Goal: Task Accomplishment & Management: Complete application form

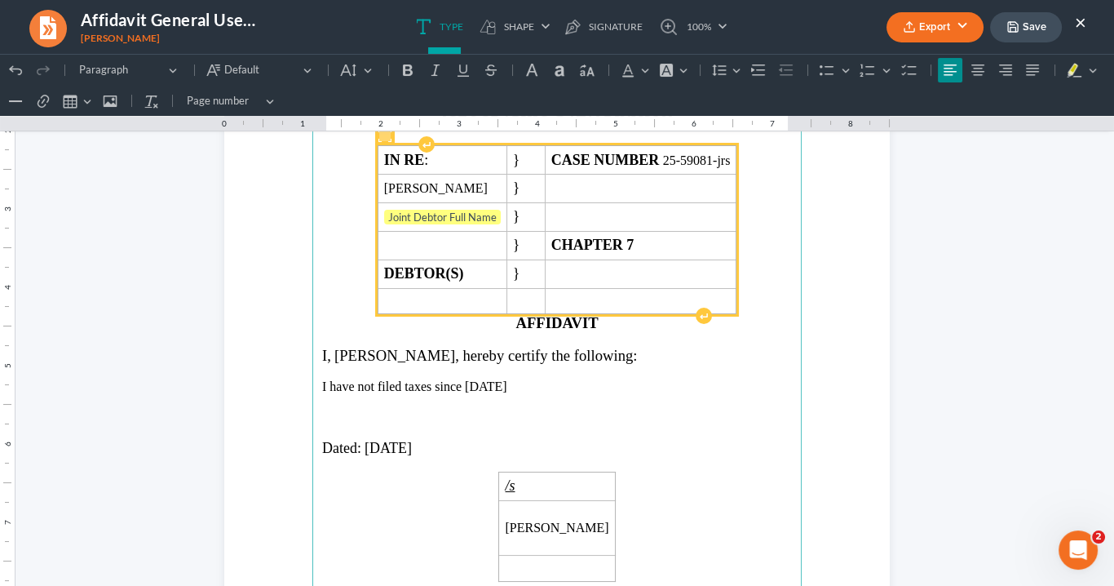
scroll to position [196, 0]
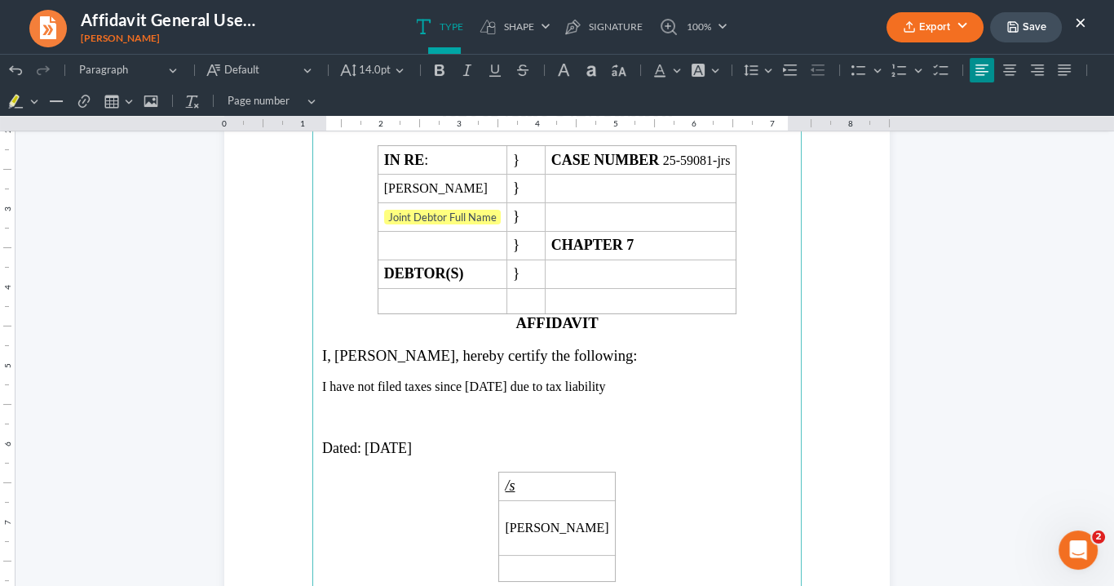
drag, startPoint x: 582, startPoint y: 383, endPoint x: 346, endPoint y: 346, distance: 239.5
click at [346, 346] on main "IN THE UNITED STATES BANKRUPTCY COURT NORTHERN DISTRICT OF [US_STATE] ATLANTA D…" at bounding box center [556, 405] width 489 height 705
drag, startPoint x: 416, startPoint y: 349, endPoint x: 394, endPoint y: 67, distance: 283.1
click at [394, 67] on button "14.0pt 14.0pt" at bounding box center [372, 70] width 75 height 24
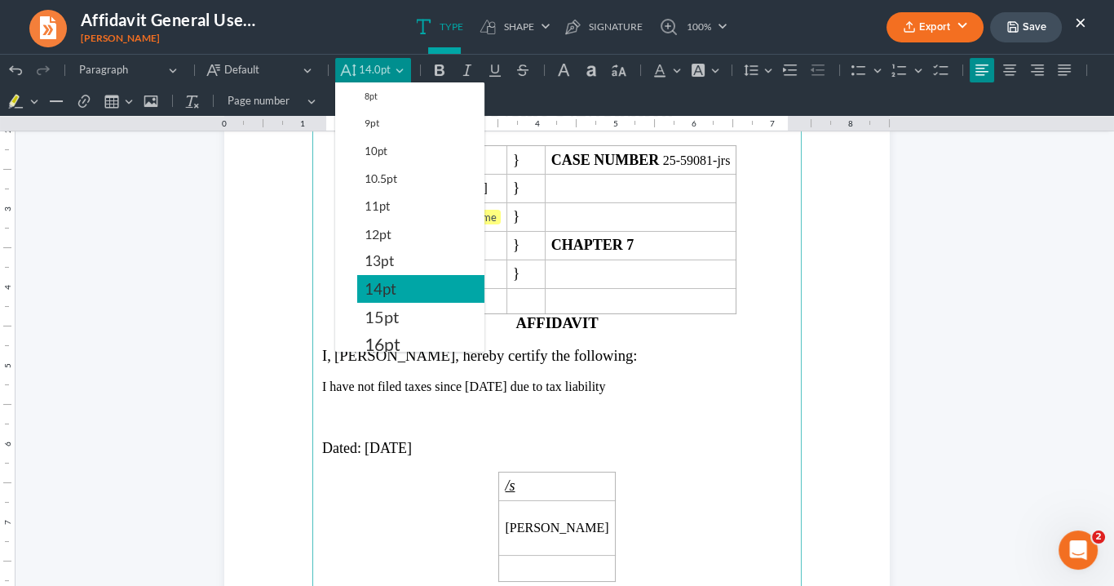
click at [376, 279] on span "14pt" at bounding box center [381, 289] width 32 height 20
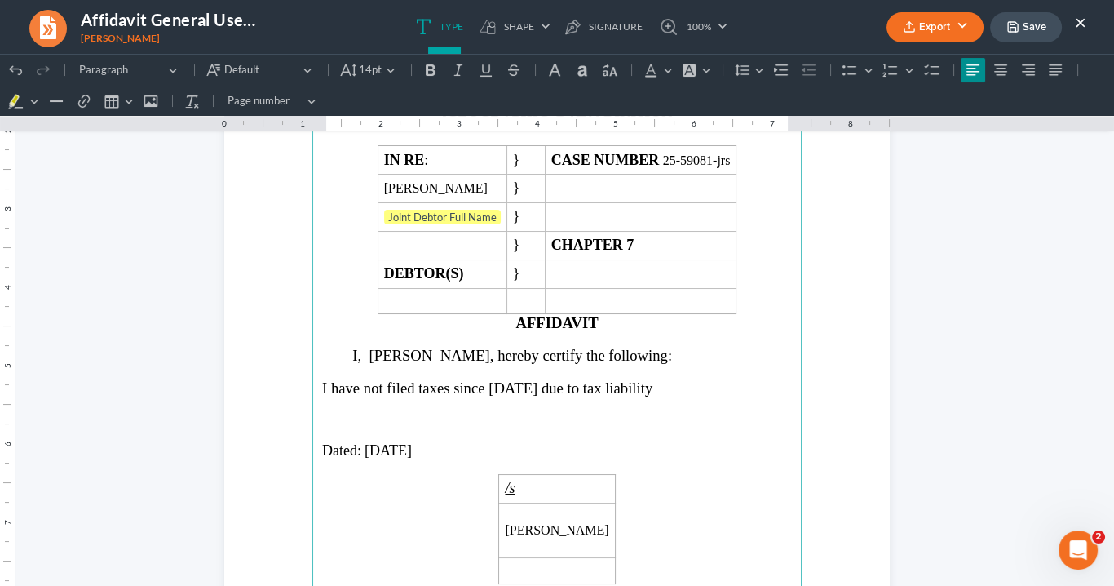
drag, startPoint x: 584, startPoint y: 406, endPoint x: 605, endPoint y: 404, distance: 21.4
click at [584, 412] on p "Rich Text Editor, page-0-main" at bounding box center [557, 419] width 470 height 15
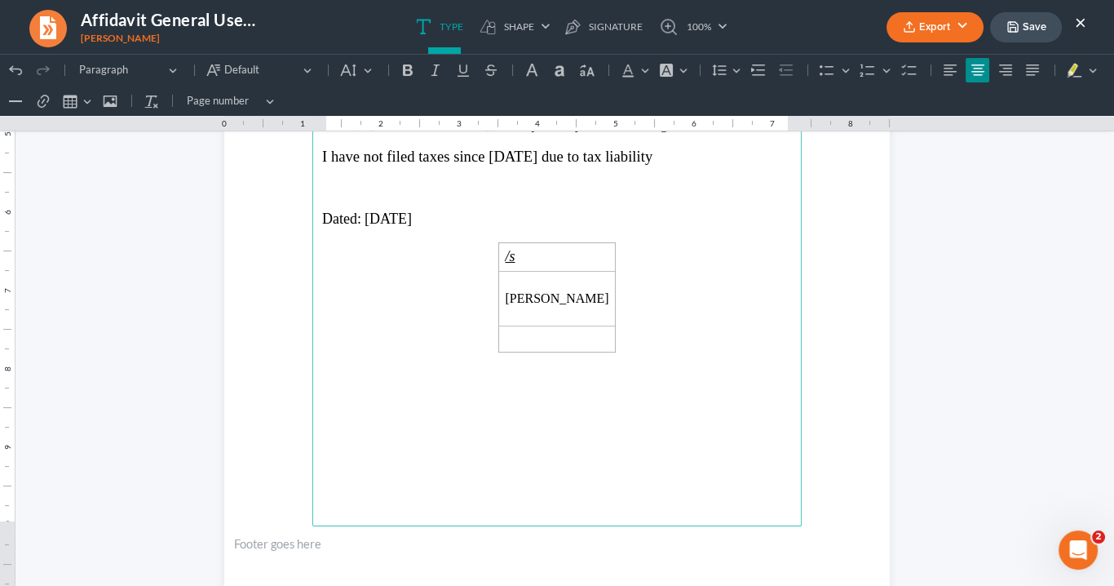
scroll to position [485, 0]
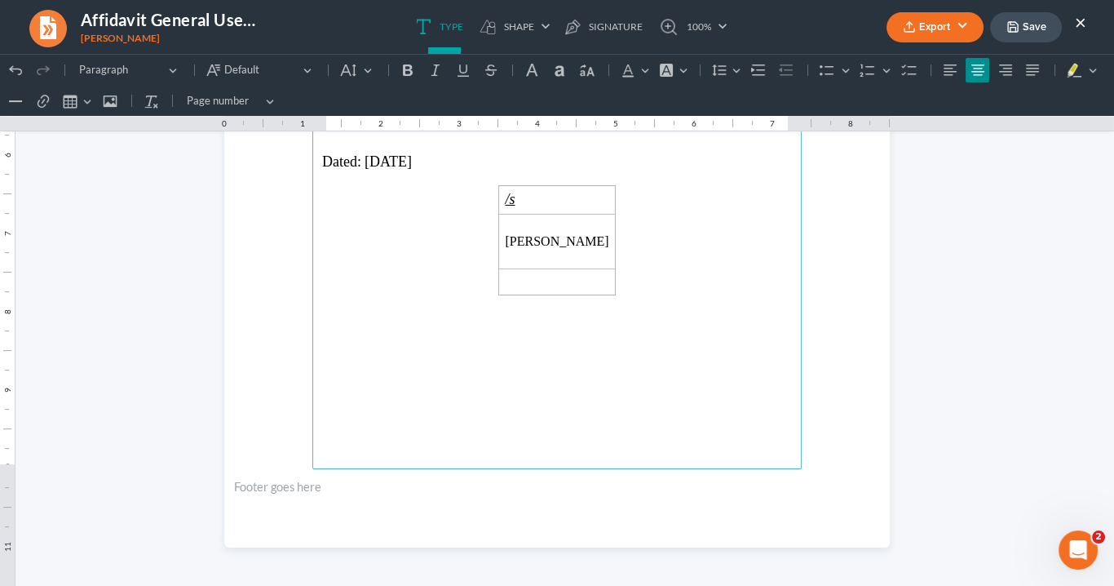
click at [936, 24] on button "Export" at bounding box center [935, 27] width 97 height 30
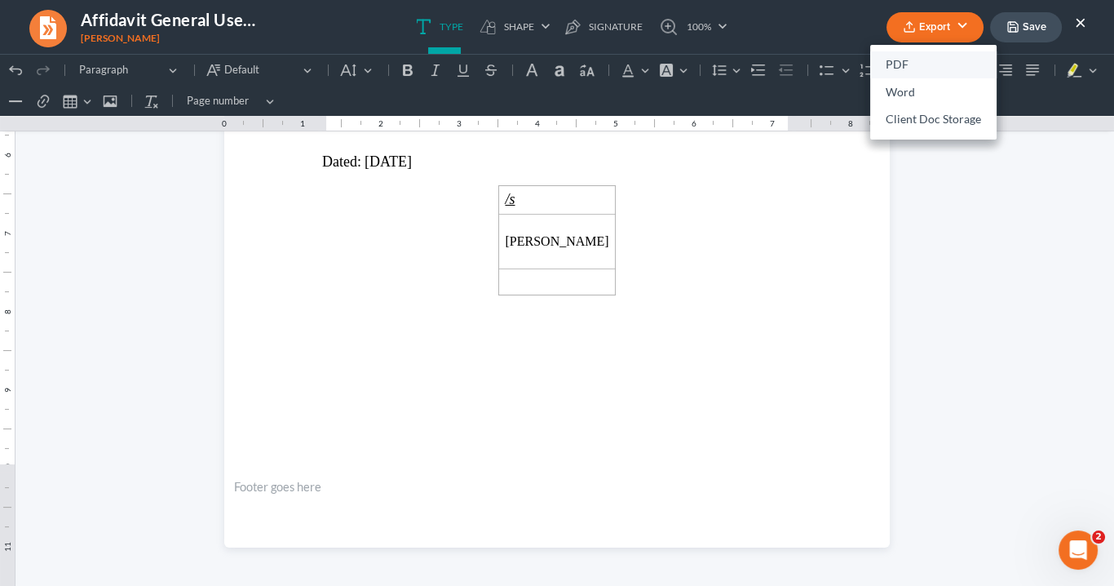
click at [901, 62] on link "PDF" at bounding box center [933, 65] width 126 height 28
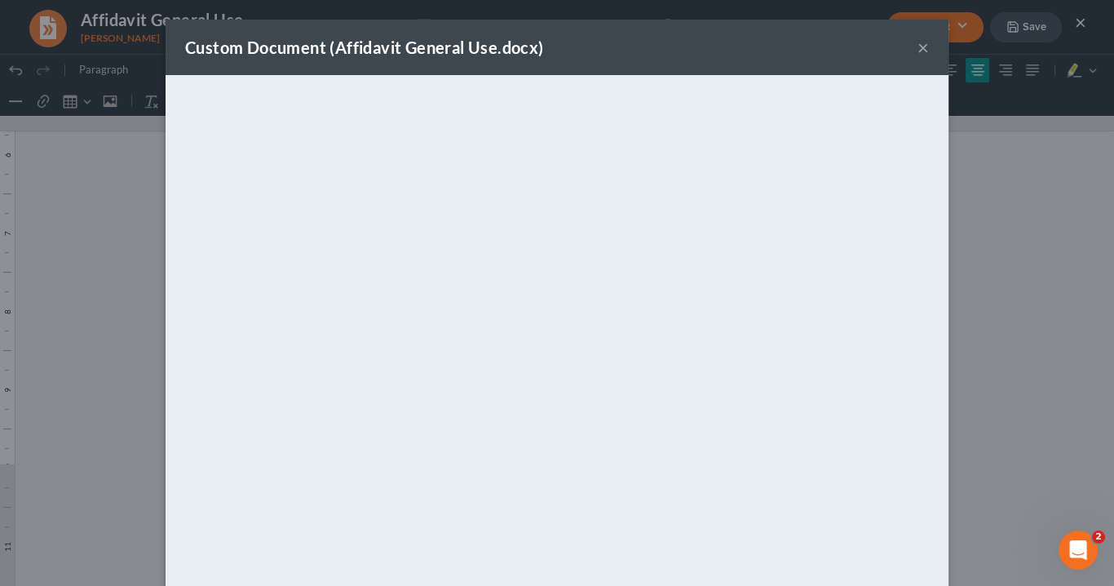
click at [918, 47] on button "×" at bounding box center [923, 48] width 11 height 20
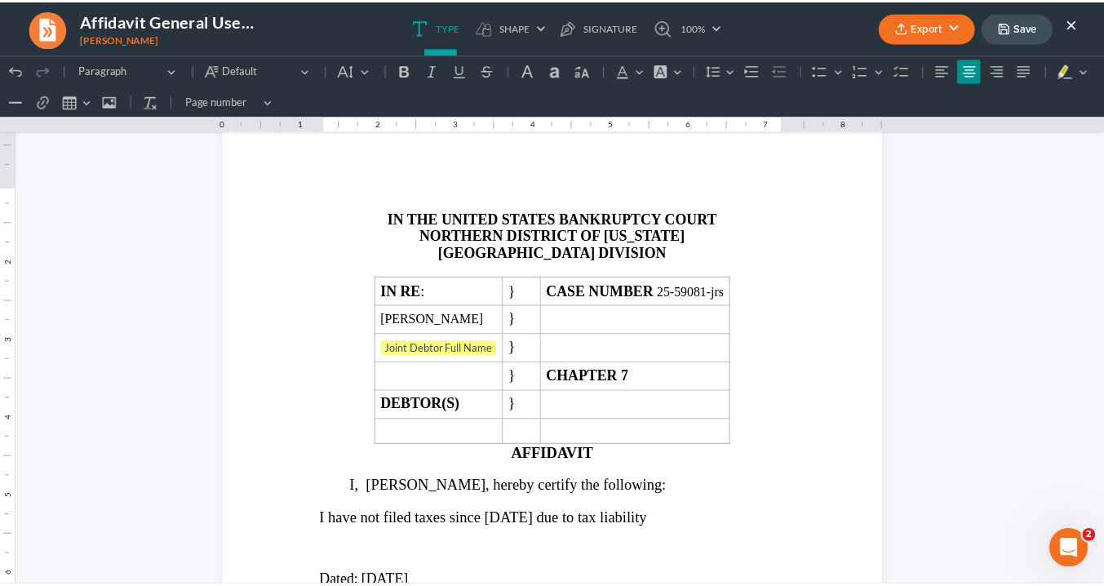
scroll to position [0, 0]
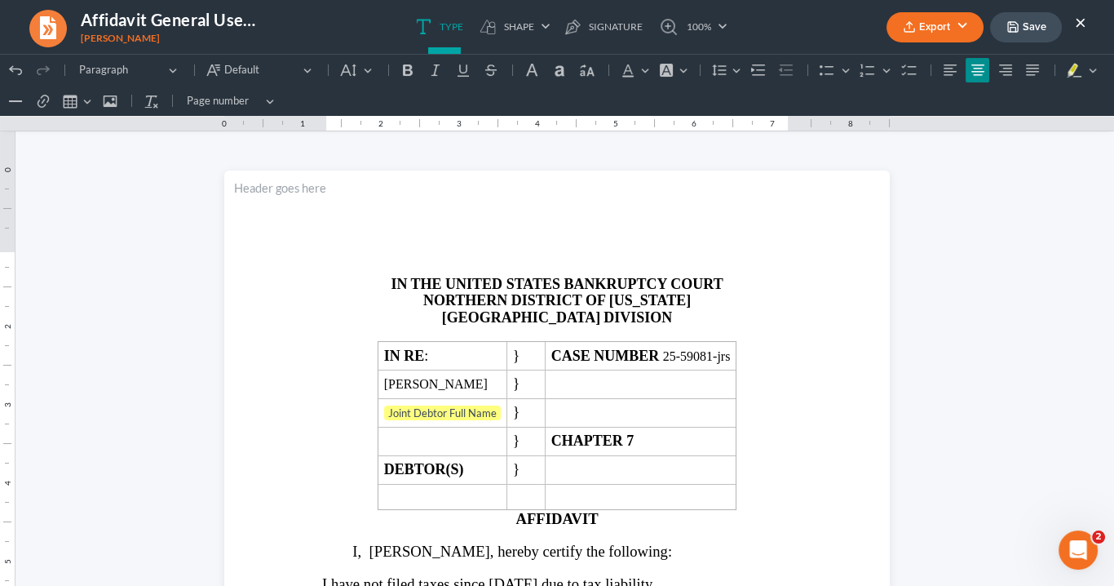
click at [1081, 23] on button "×" at bounding box center [1080, 22] width 11 height 20
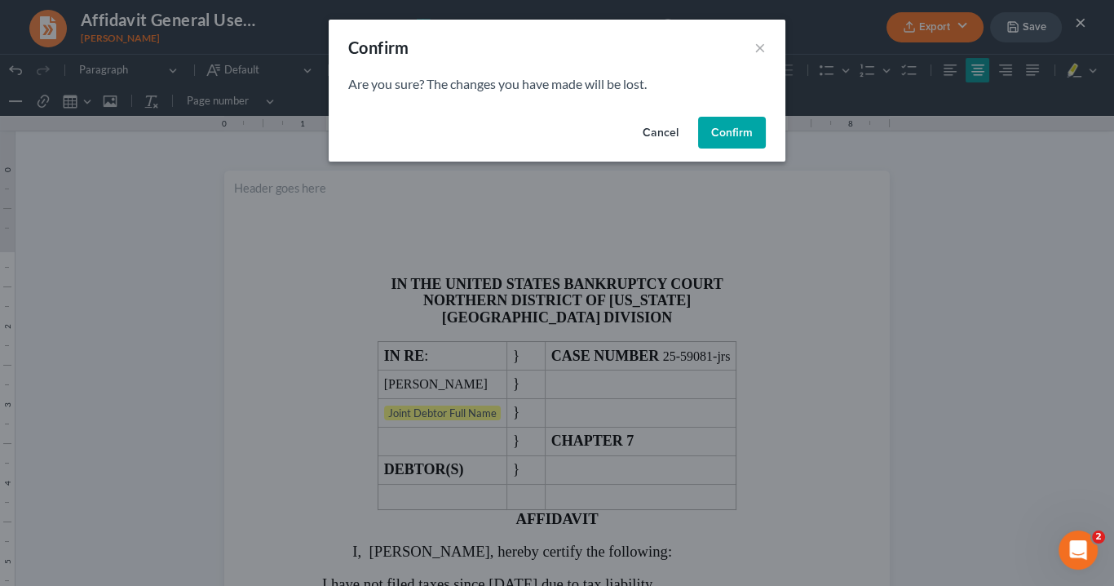
drag, startPoint x: 731, startPoint y: 135, endPoint x: 578, endPoint y: 82, distance: 162.3
click at [731, 134] on button "Confirm" at bounding box center [732, 133] width 68 height 33
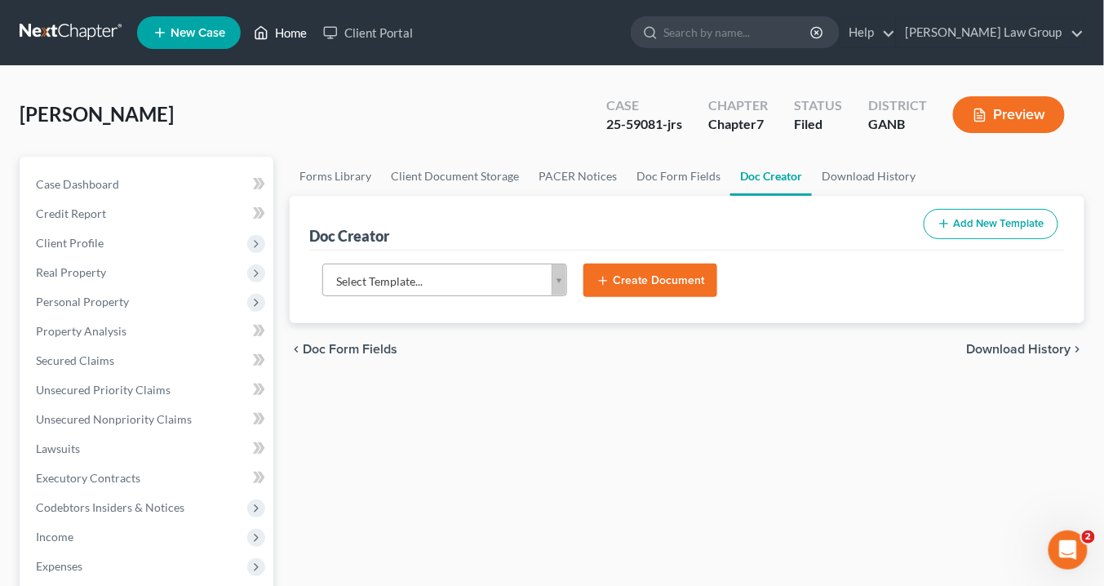
click at [285, 37] on link "Home" at bounding box center [280, 32] width 69 height 29
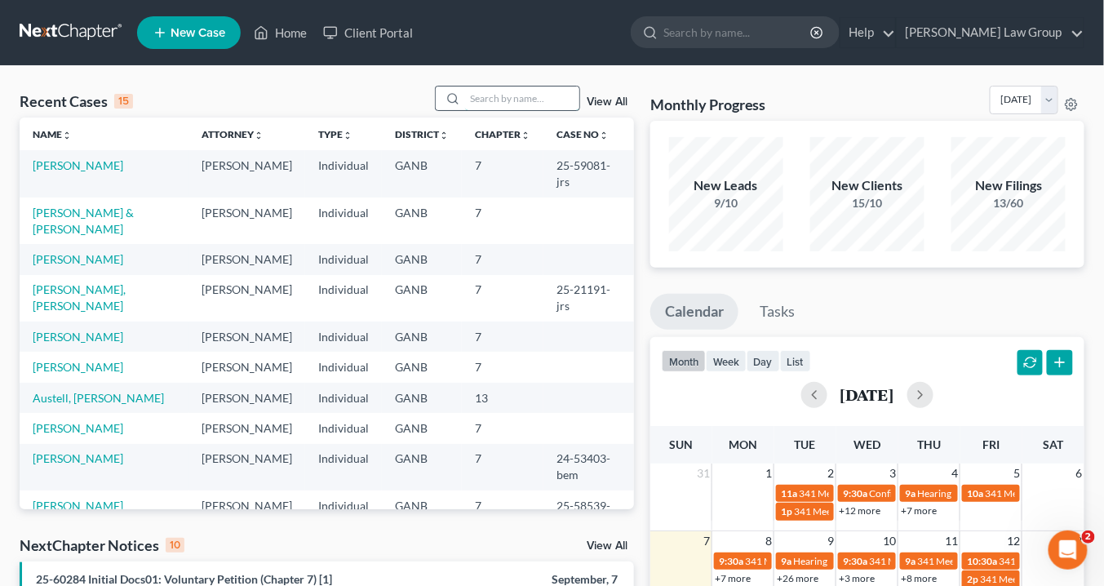
click at [485, 100] on input "search" at bounding box center [522, 98] width 114 height 24
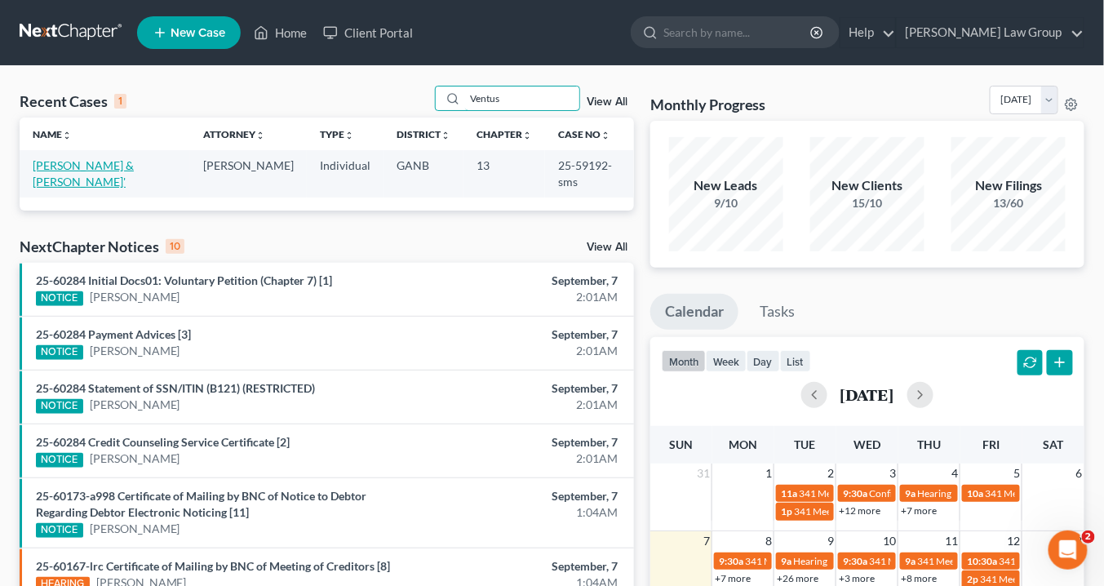
type input "Ventus"
click at [132, 169] on link "[PERSON_NAME] & [PERSON_NAME]'" at bounding box center [83, 173] width 101 height 30
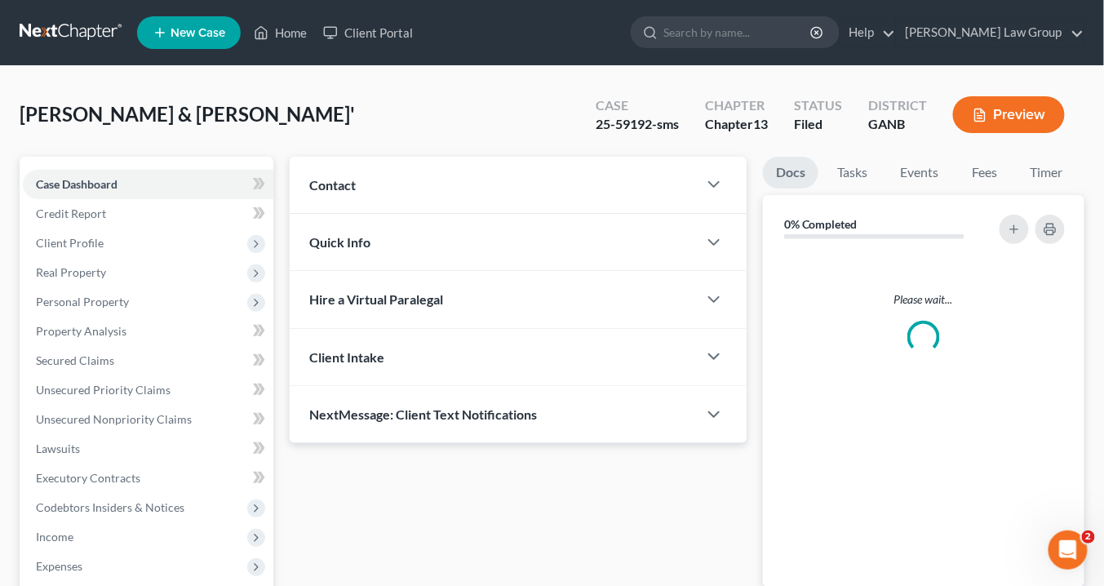
click at [120, 165] on div "Case Dashboard Payments Invoices Payments Payments Credit Report Client Profile…" at bounding box center [147, 463] width 254 height 613
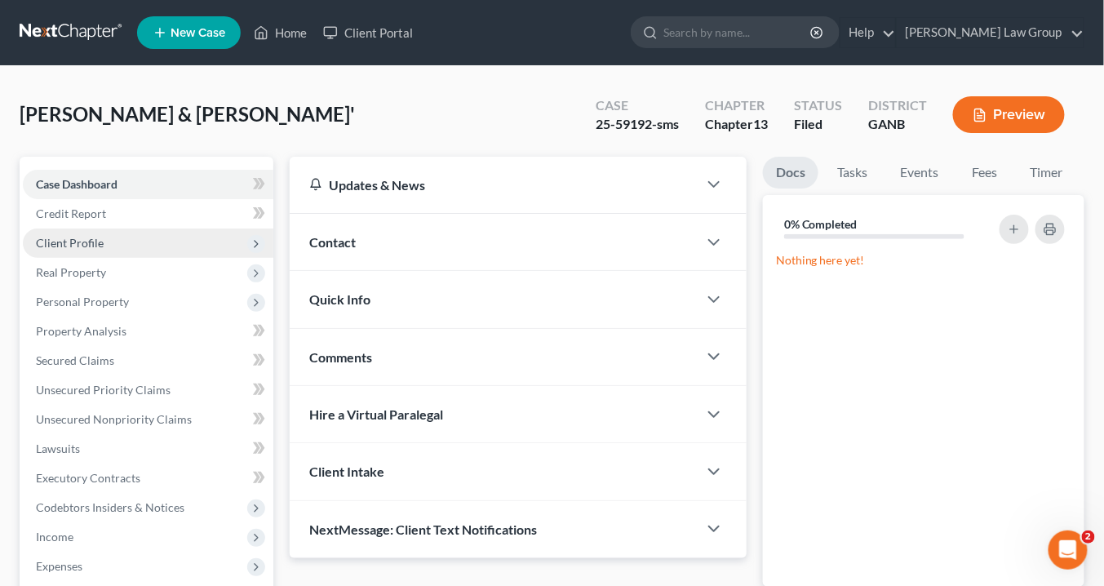
click at [80, 246] on span "Client Profile" at bounding box center [70, 243] width 68 height 14
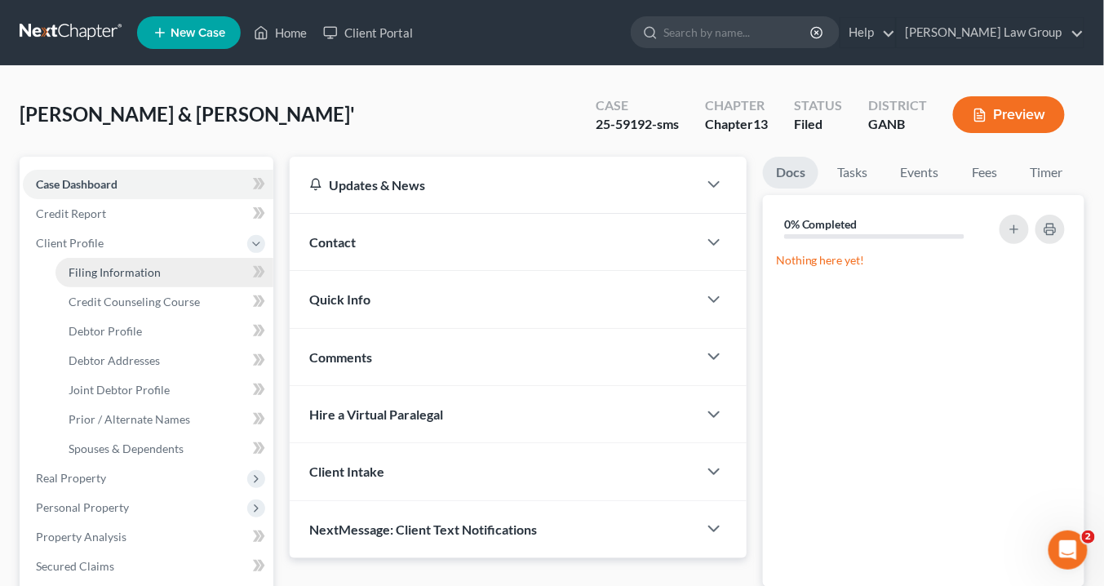
click at [105, 271] on span "Filing Information" at bounding box center [115, 272] width 92 height 14
select select "1"
select select "3"
select select "10"
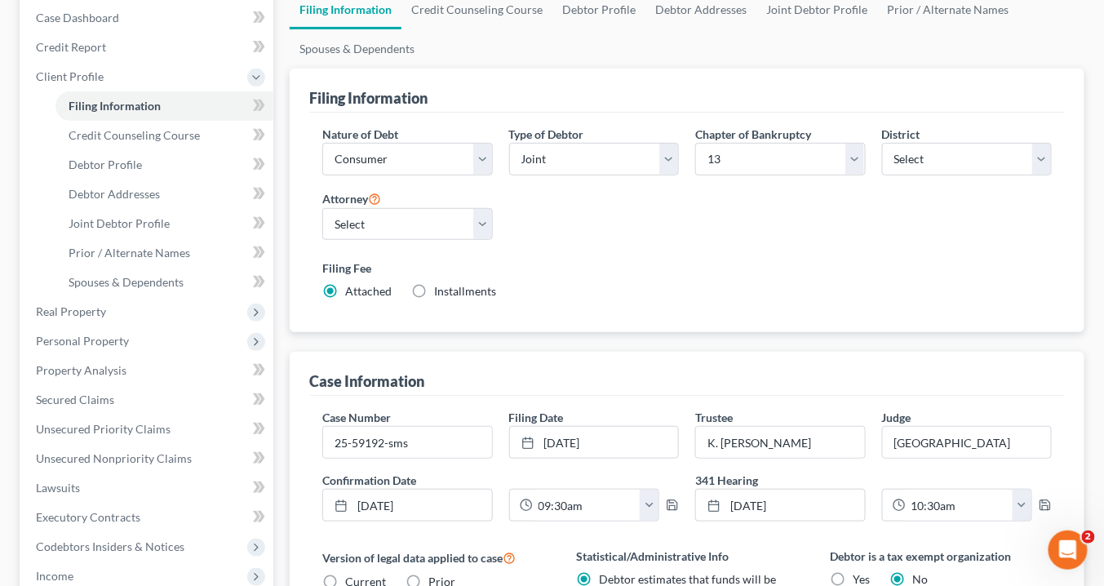
scroll to position [261, 0]
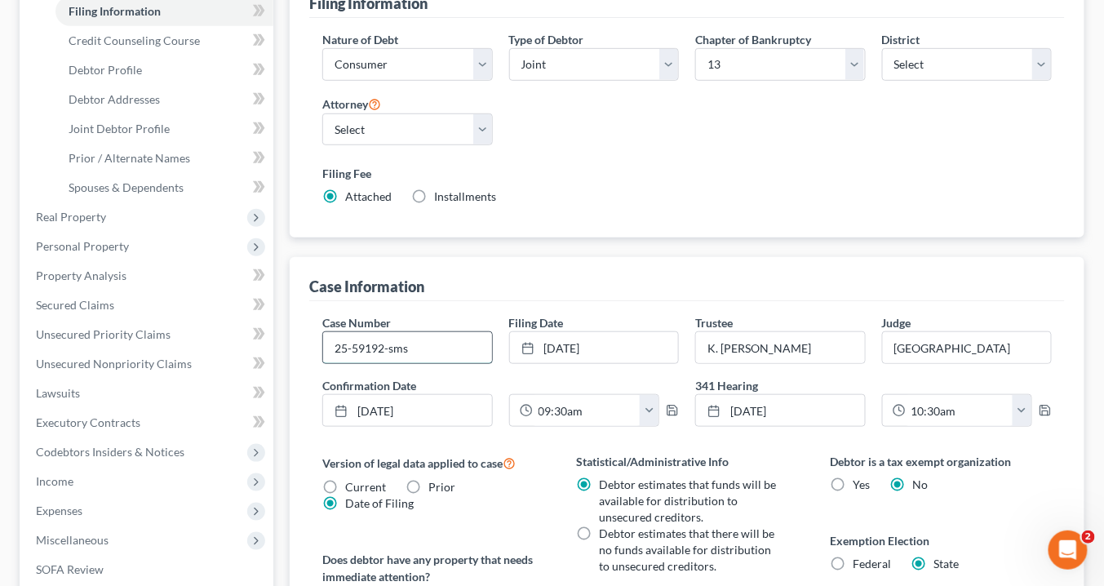
drag, startPoint x: 383, startPoint y: 344, endPoint x: 327, endPoint y: 344, distance: 56.3
click at [327, 344] on input "25-59192-sms" at bounding box center [407, 347] width 168 height 31
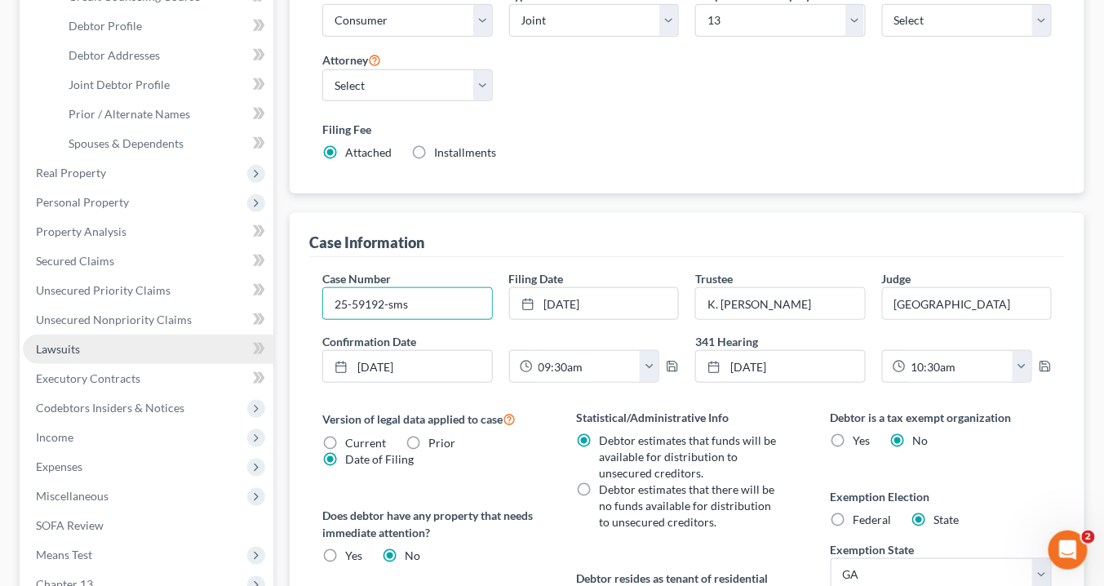
scroll to position [326, 0]
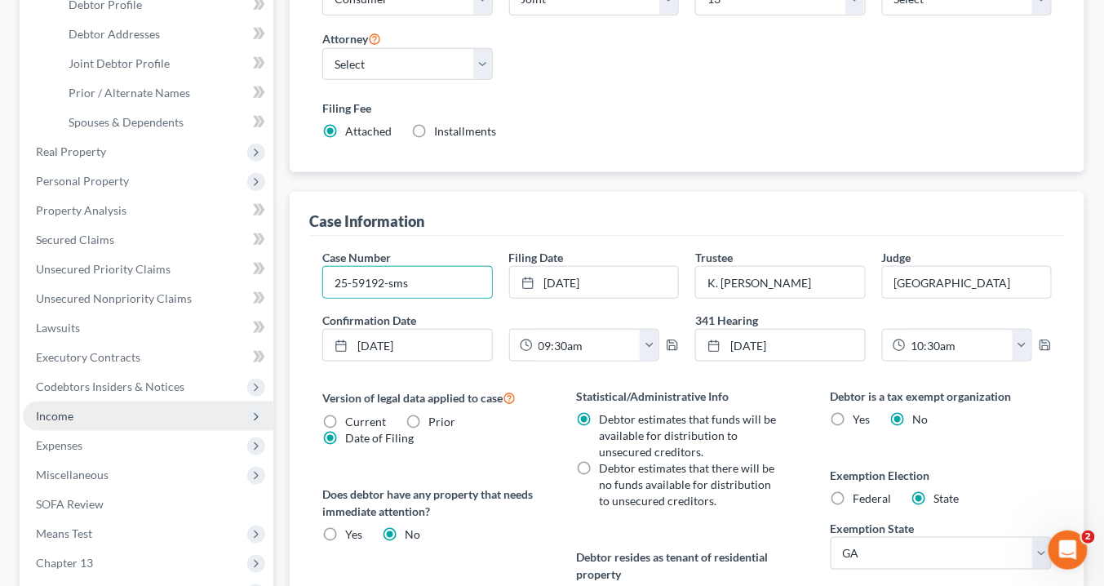
click at [75, 411] on span "Income" at bounding box center [148, 415] width 250 height 29
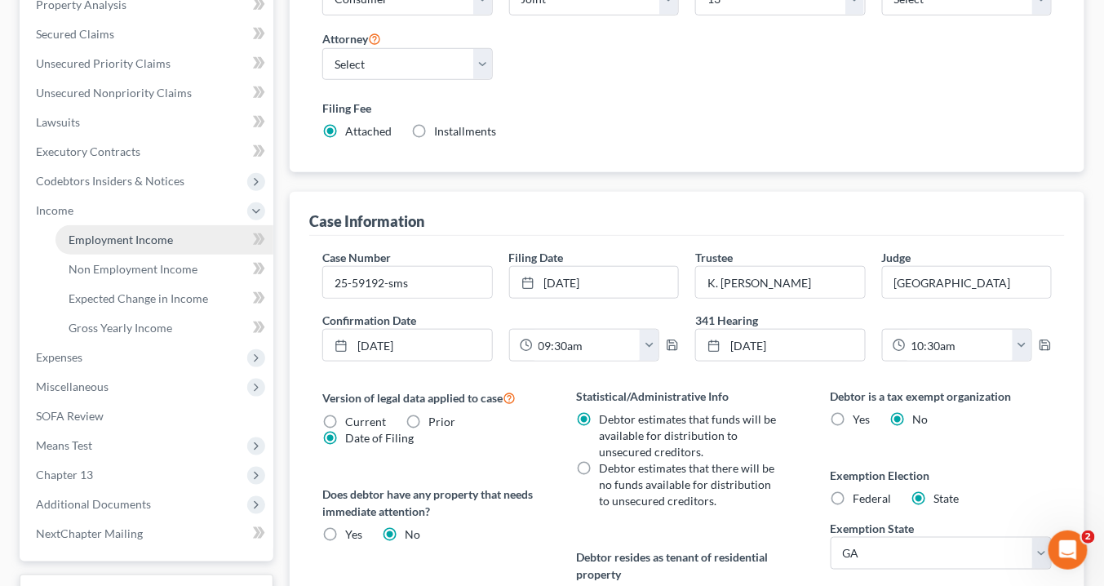
click at [143, 240] on span "Employment Income" at bounding box center [121, 239] width 104 height 14
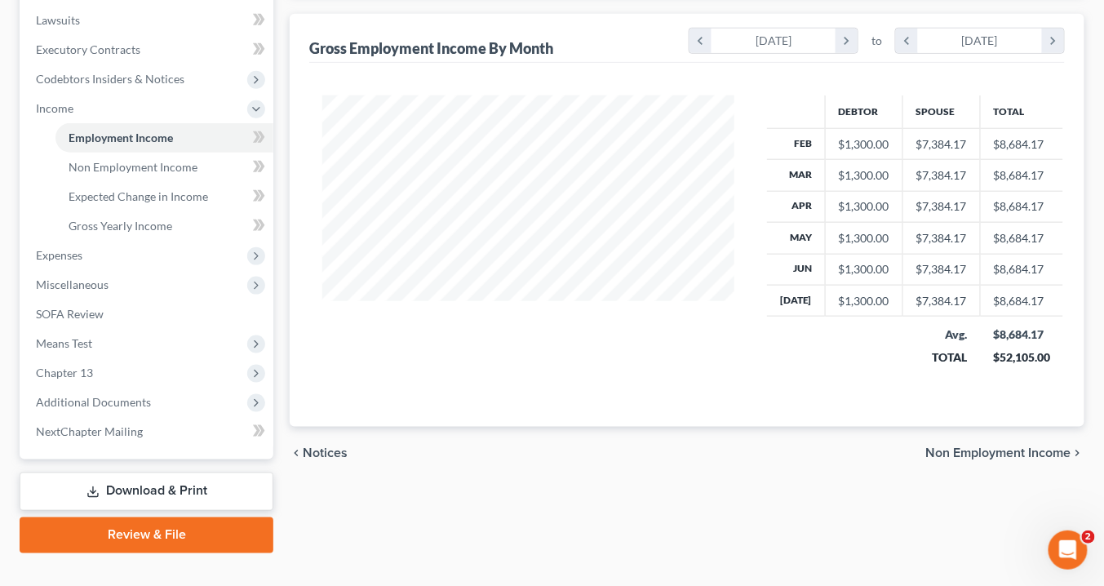
scroll to position [454, 0]
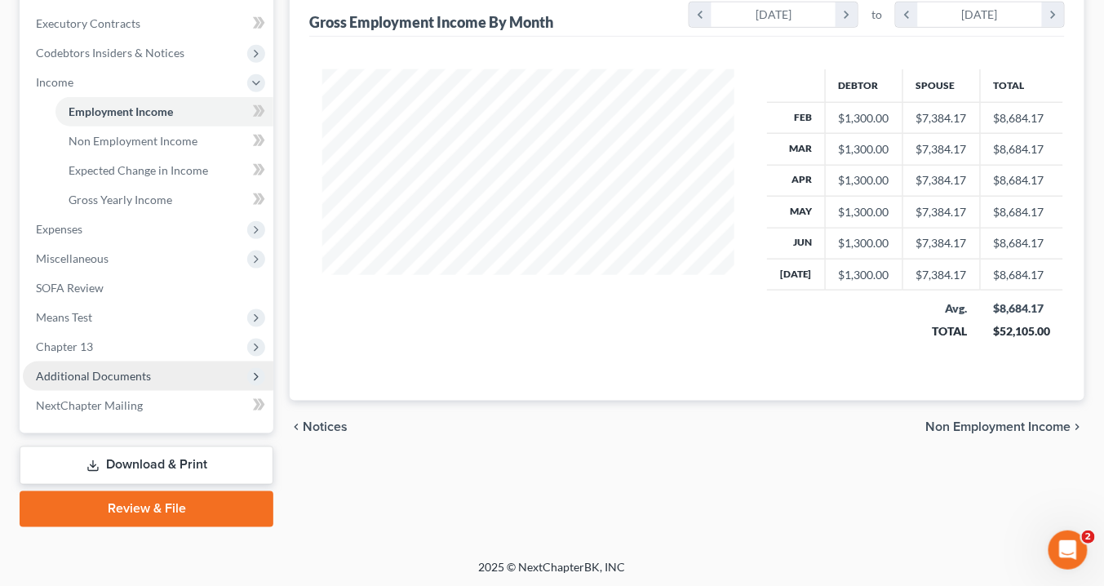
click at [105, 374] on span "Additional Documents" at bounding box center [93, 376] width 115 height 14
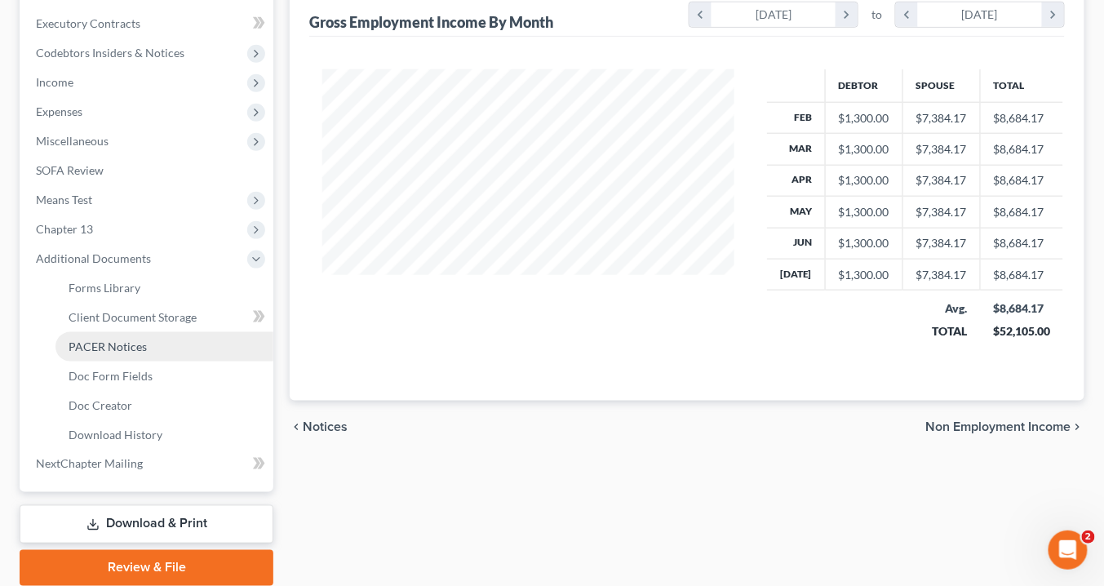
click at [126, 345] on span "PACER Notices" at bounding box center [108, 346] width 78 height 14
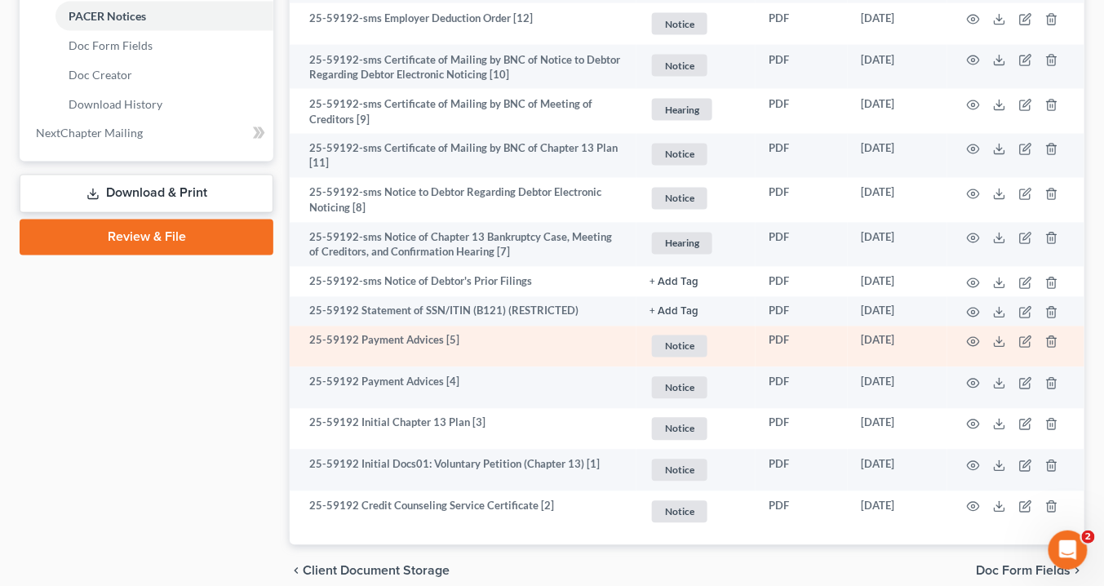
scroll to position [856, 0]
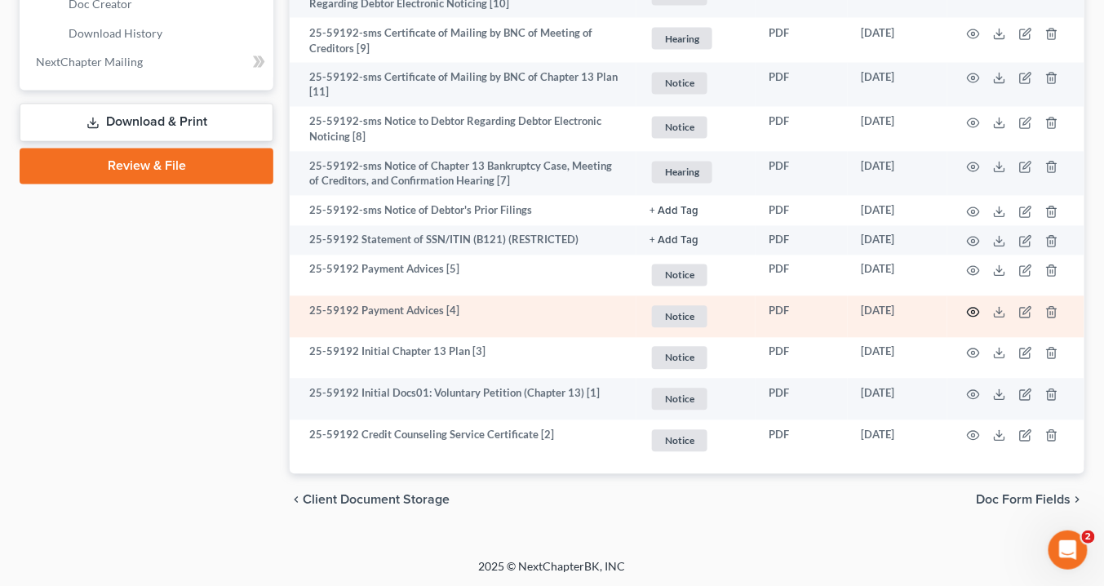
click at [970, 308] on icon "button" at bounding box center [973, 312] width 12 height 9
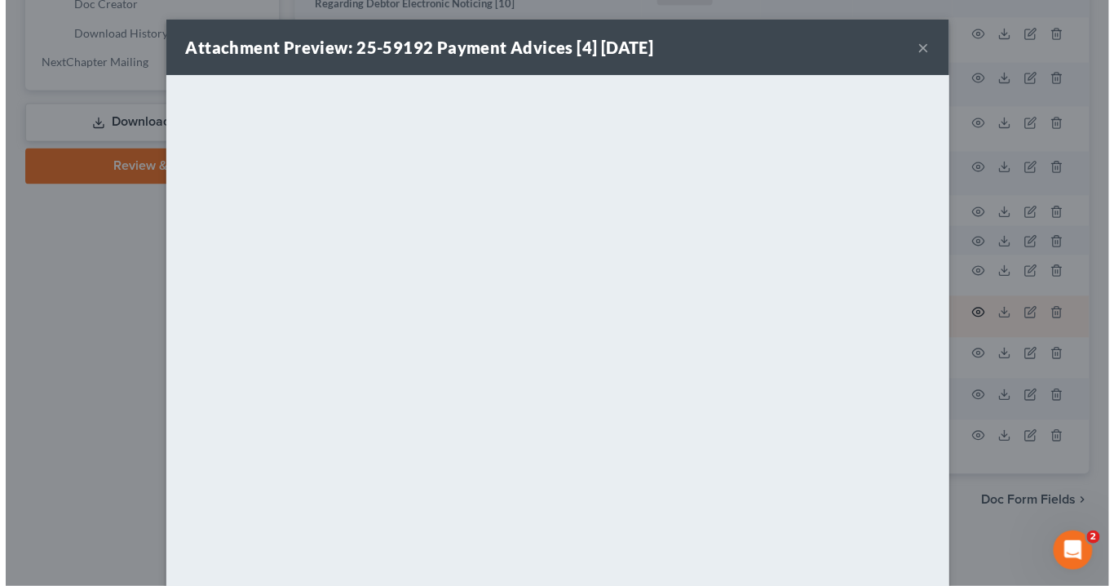
scroll to position [852, 0]
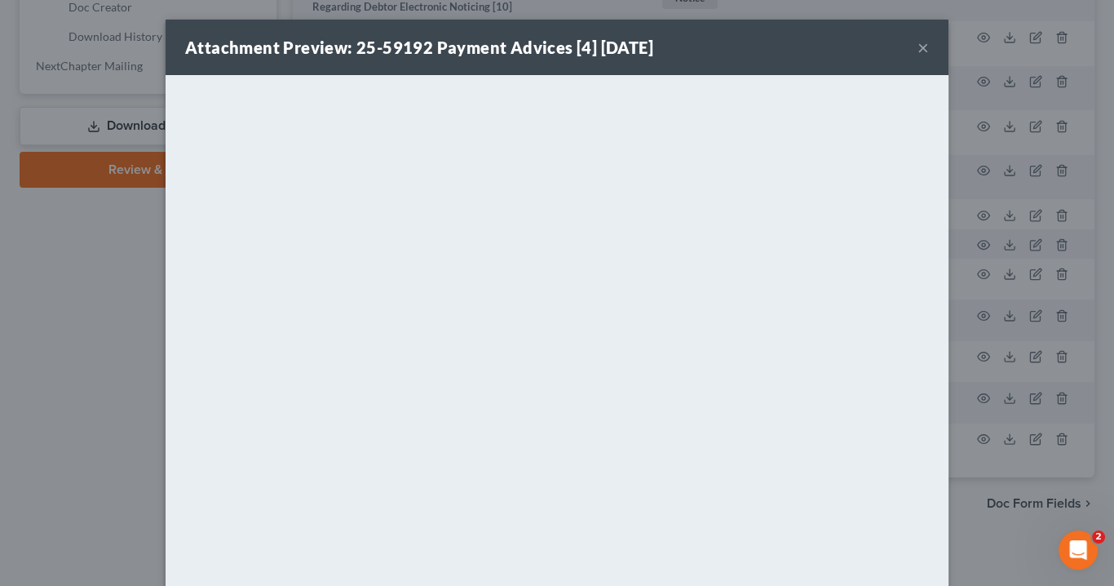
click at [918, 42] on button "×" at bounding box center [923, 48] width 11 height 20
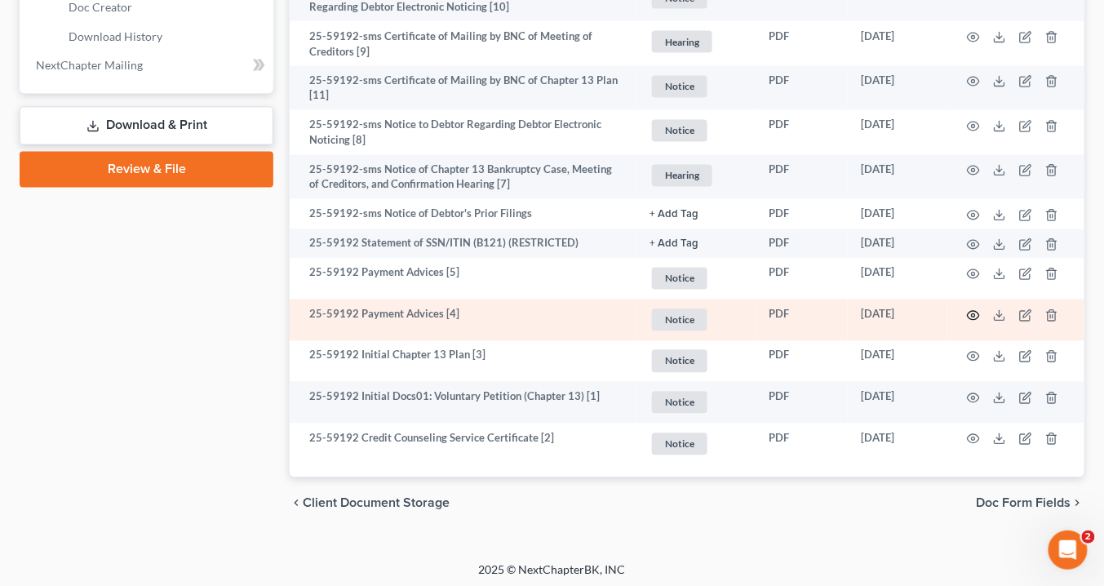
click at [970, 311] on icon "button" at bounding box center [973, 315] width 13 height 13
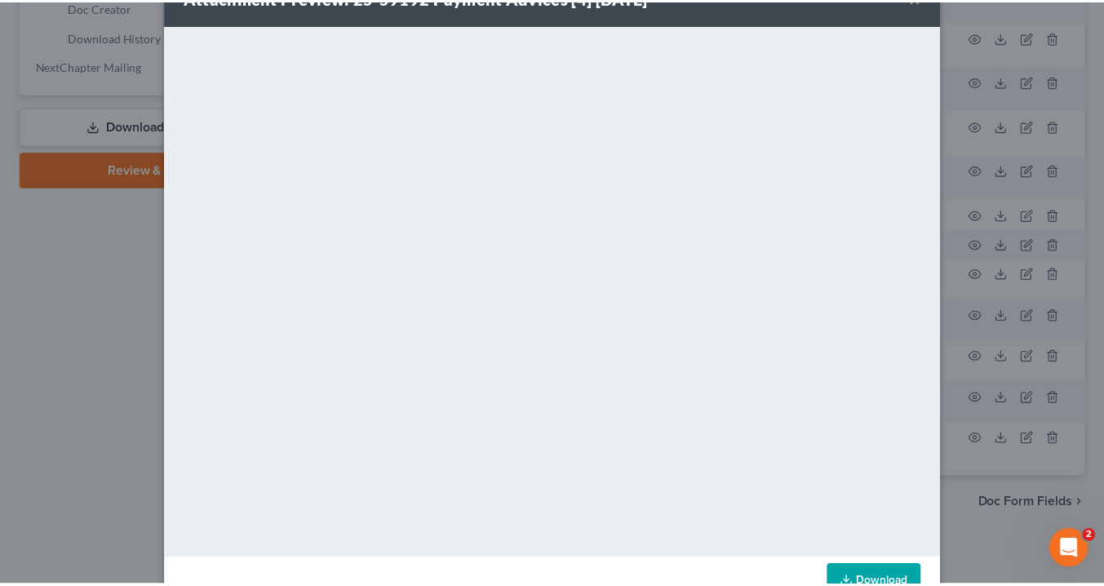
scroll to position [31, 0]
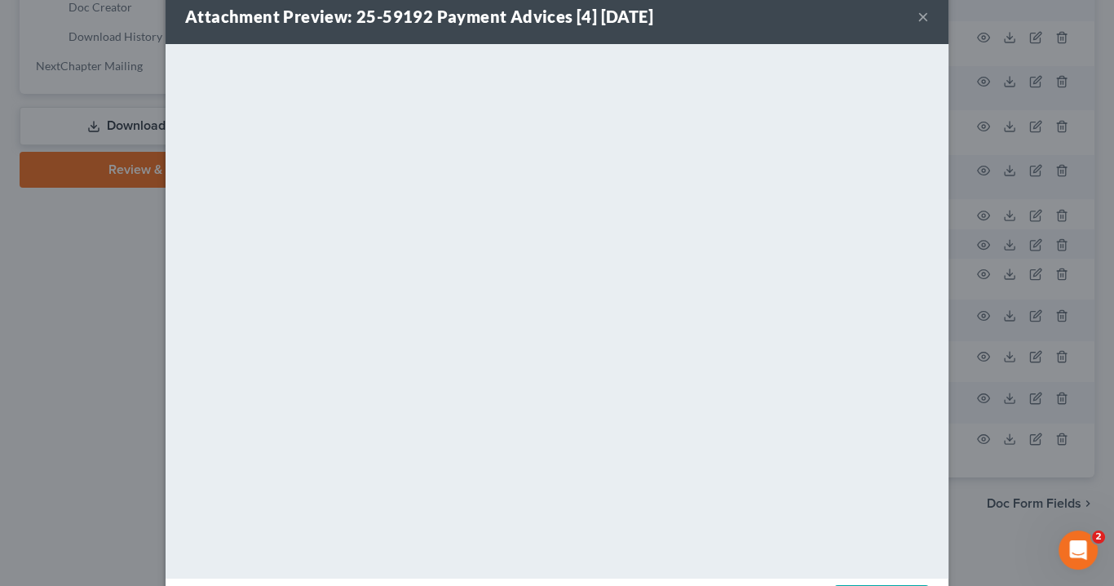
click at [919, 12] on button "×" at bounding box center [923, 17] width 11 height 20
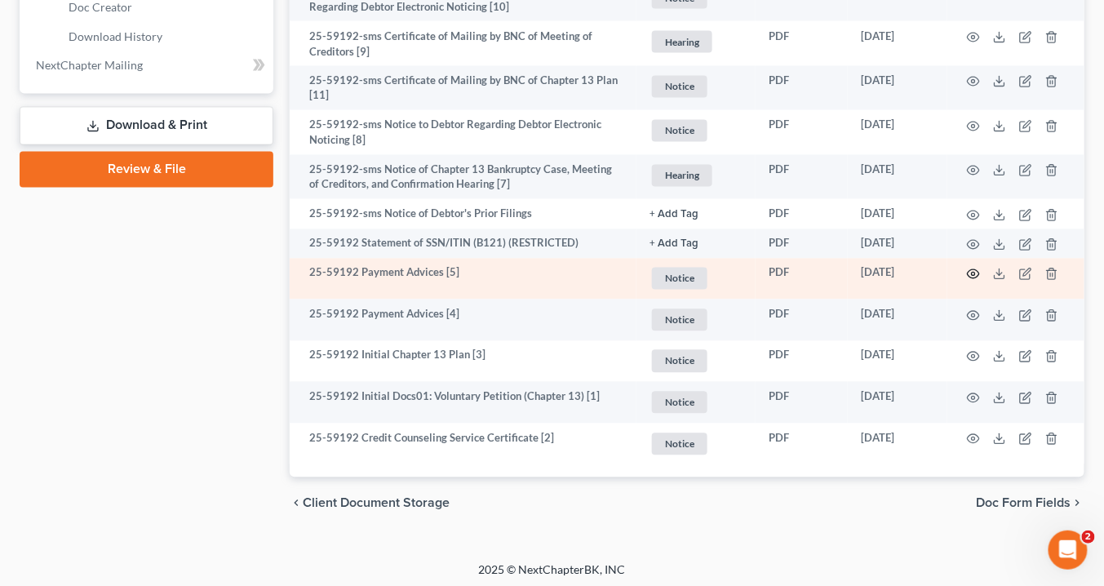
click at [972, 269] on icon "button" at bounding box center [973, 274] width 13 height 13
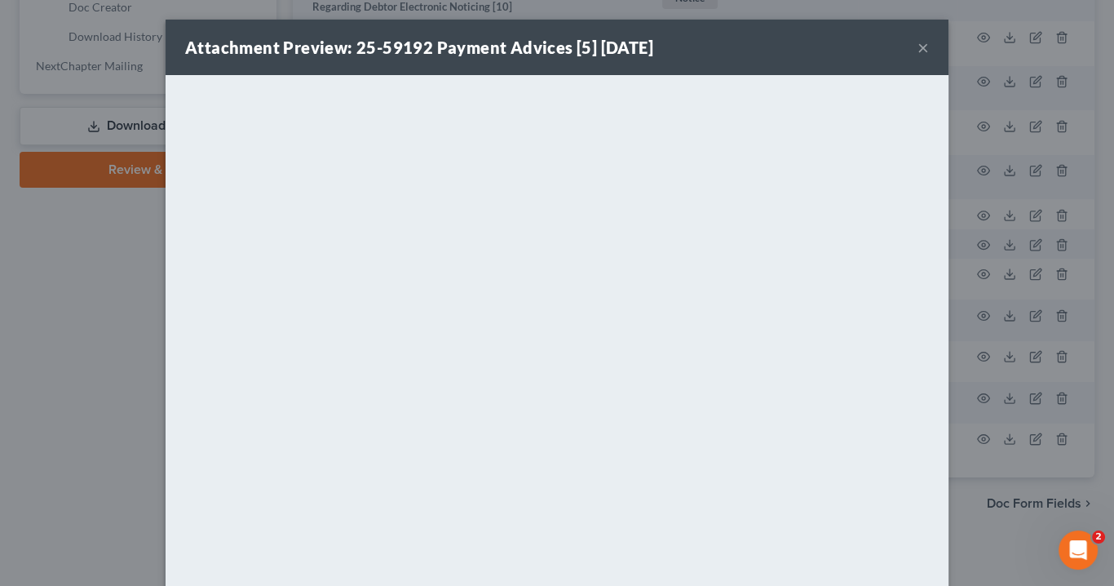
click at [919, 45] on button "×" at bounding box center [923, 48] width 11 height 20
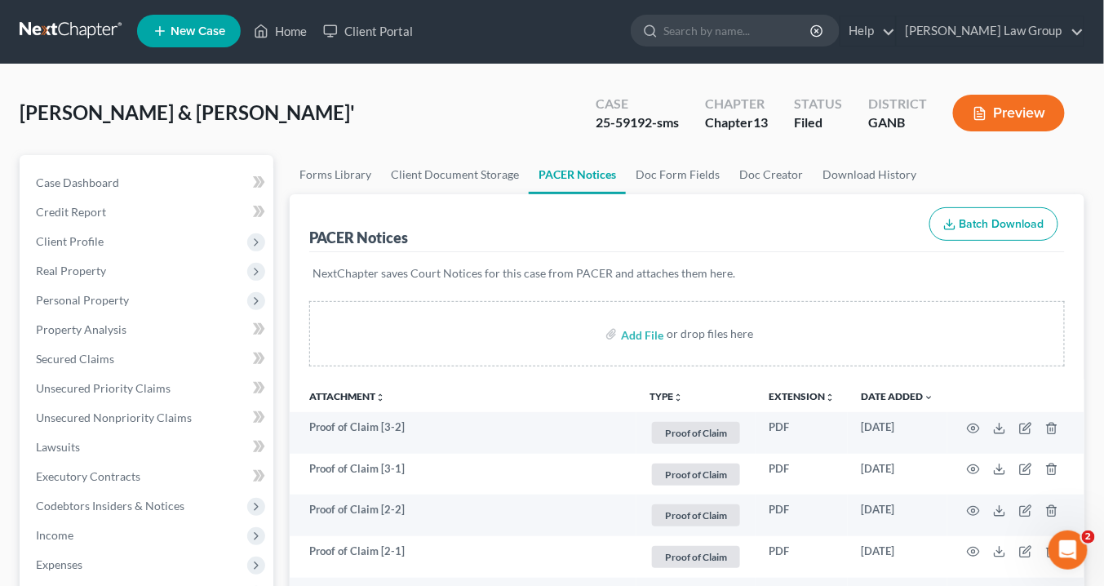
scroll to position [0, 0]
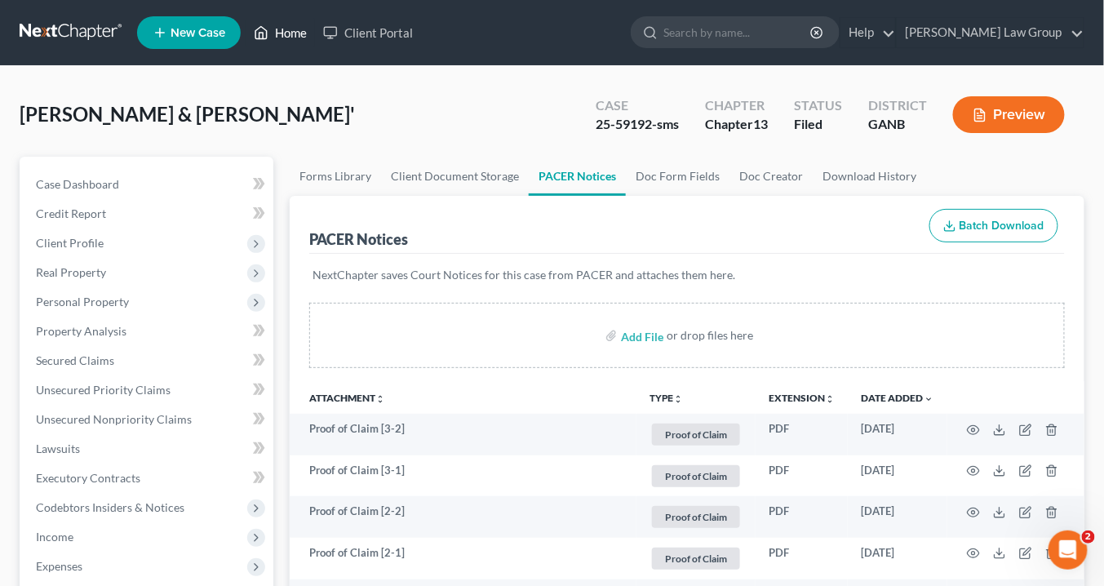
click at [283, 32] on link "Home" at bounding box center [280, 32] width 69 height 29
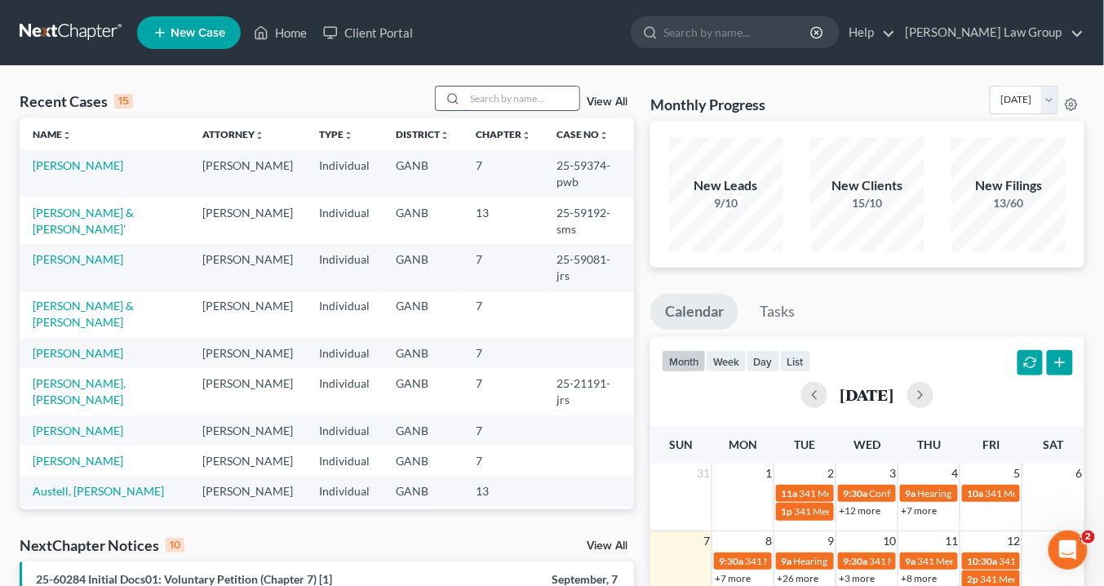
drag, startPoint x: 471, startPoint y: 100, endPoint x: 486, endPoint y: 107, distance: 16.8
click at [475, 100] on input "search" at bounding box center [522, 98] width 114 height 24
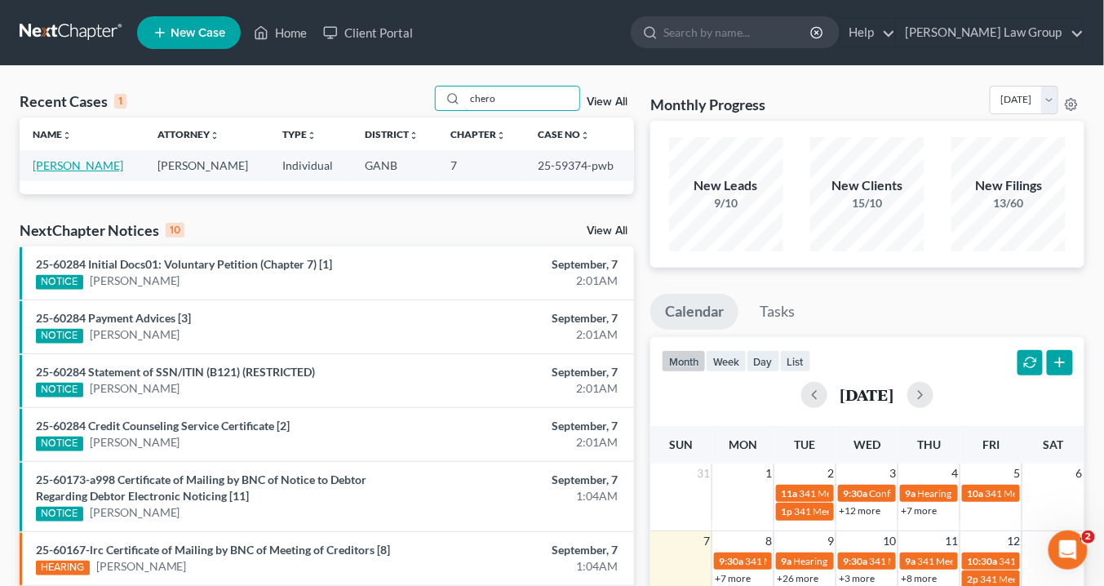
type input "chero"
click at [64, 160] on link "[PERSON_NAME]" at bounding box center [78, 165] width 91 height 14
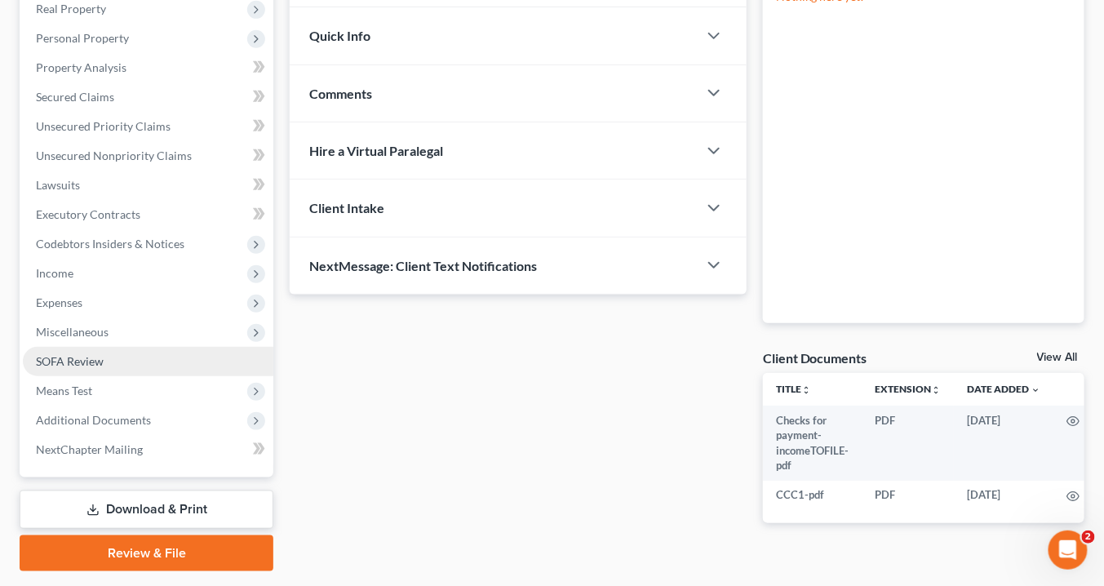
scroll to position [308, 0]
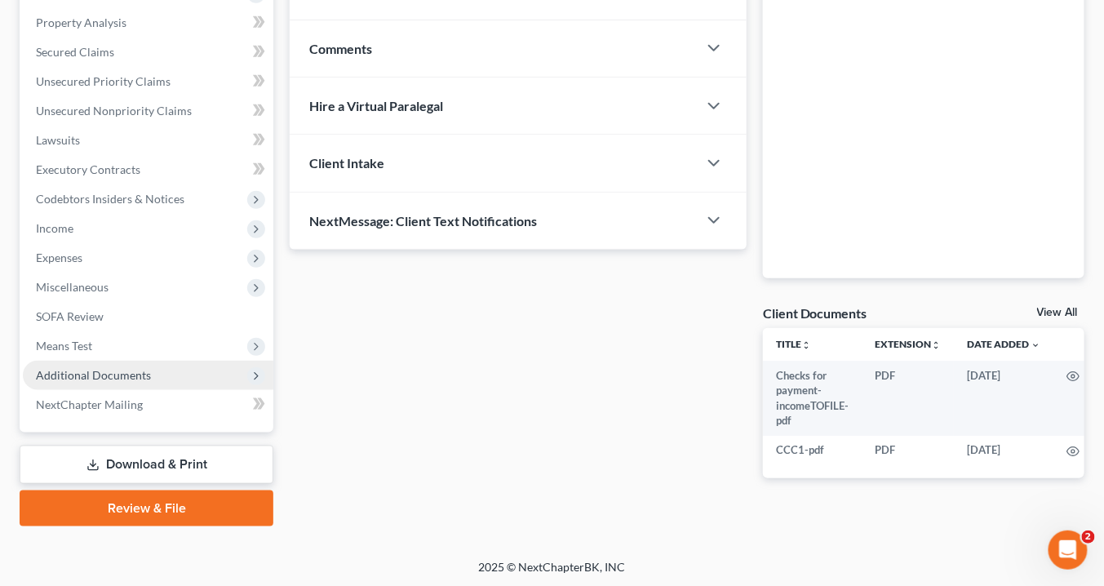
click at [142, 371] on span "Additional Documents" at bounding box center [93, 375] width 115 height 14
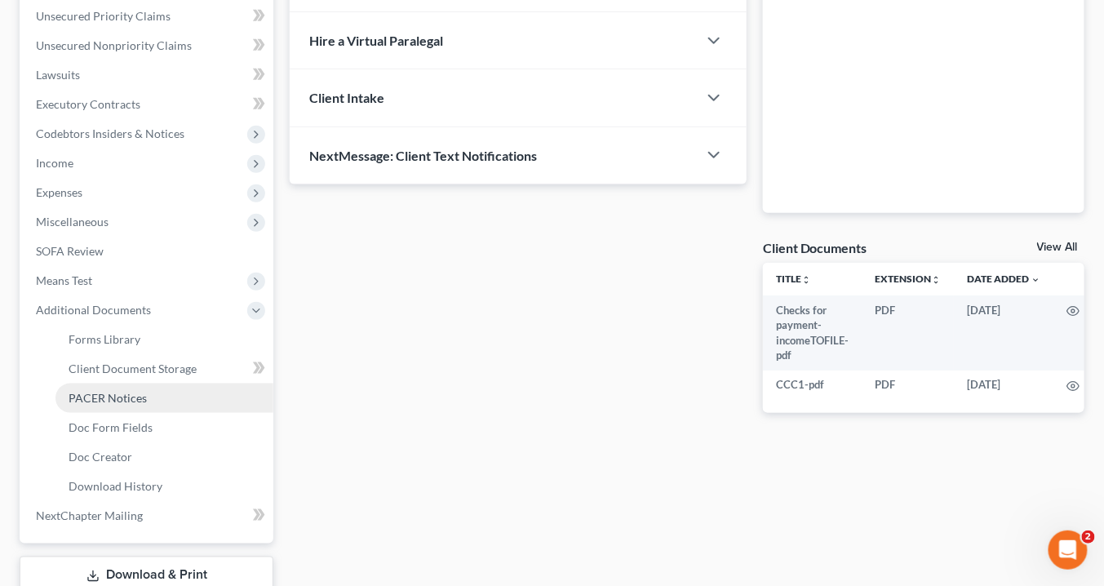
click at [135, 393] on span "PACER Notices" at bounding box center [108, 398] width 78 height 14
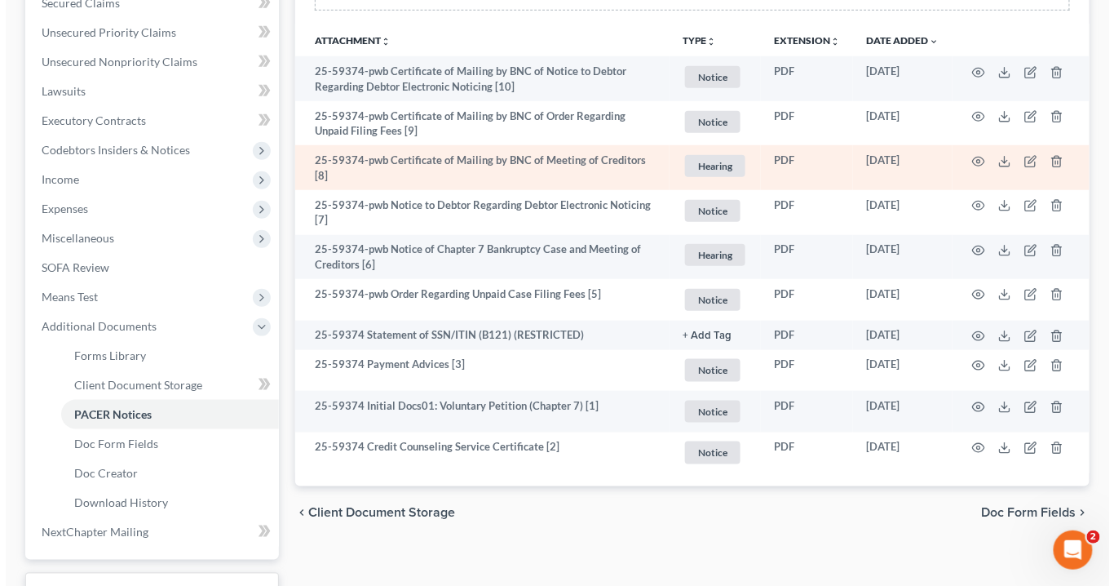
scroll to position [392, 0]
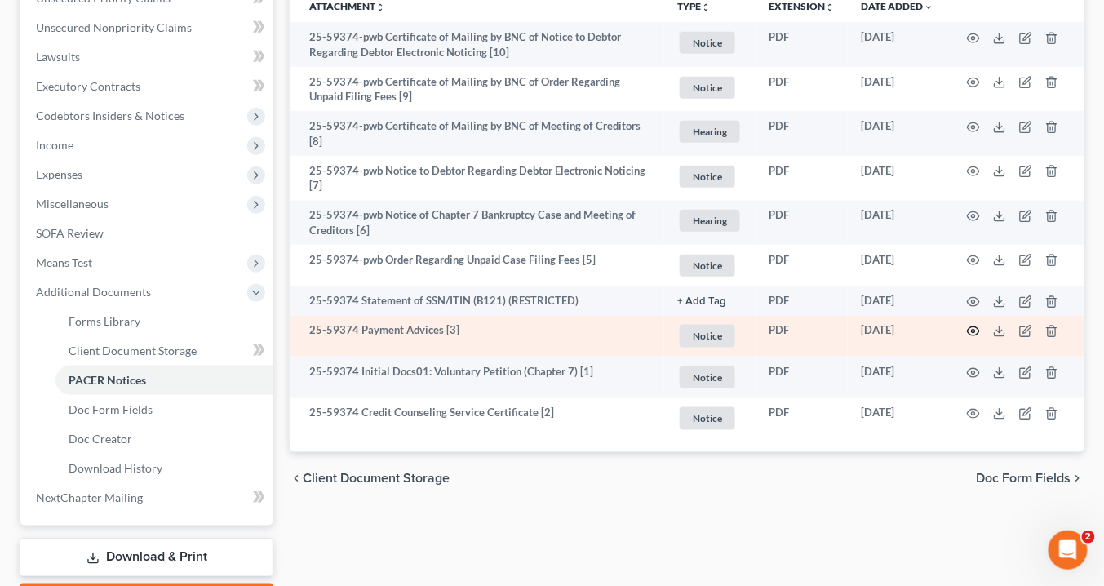
click at [972, 325] on icon "button" at bounding box center [973, 331] width 13 height 13
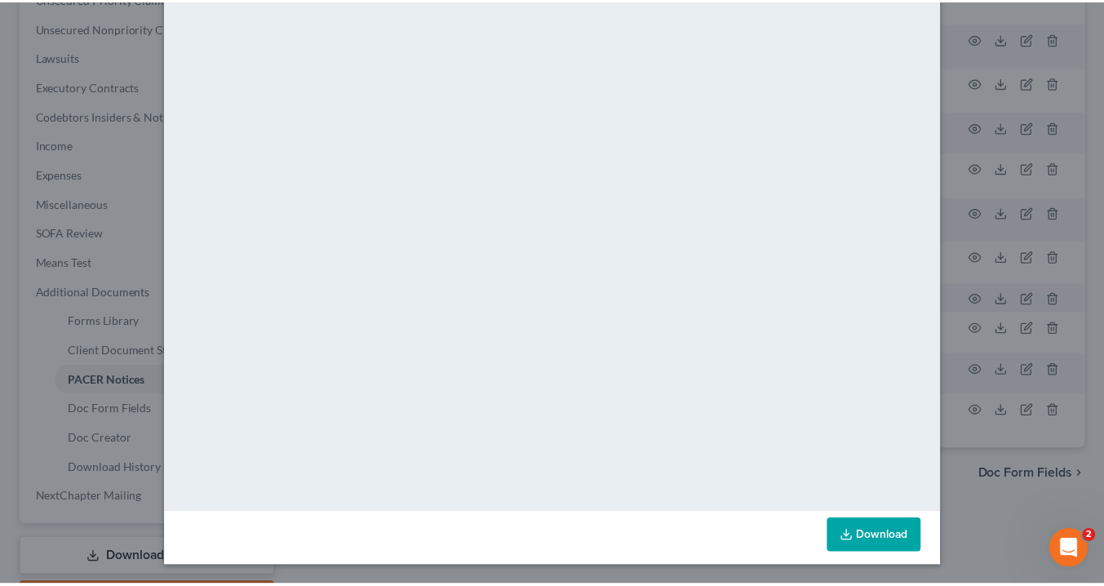
scroll to position [0, 0]
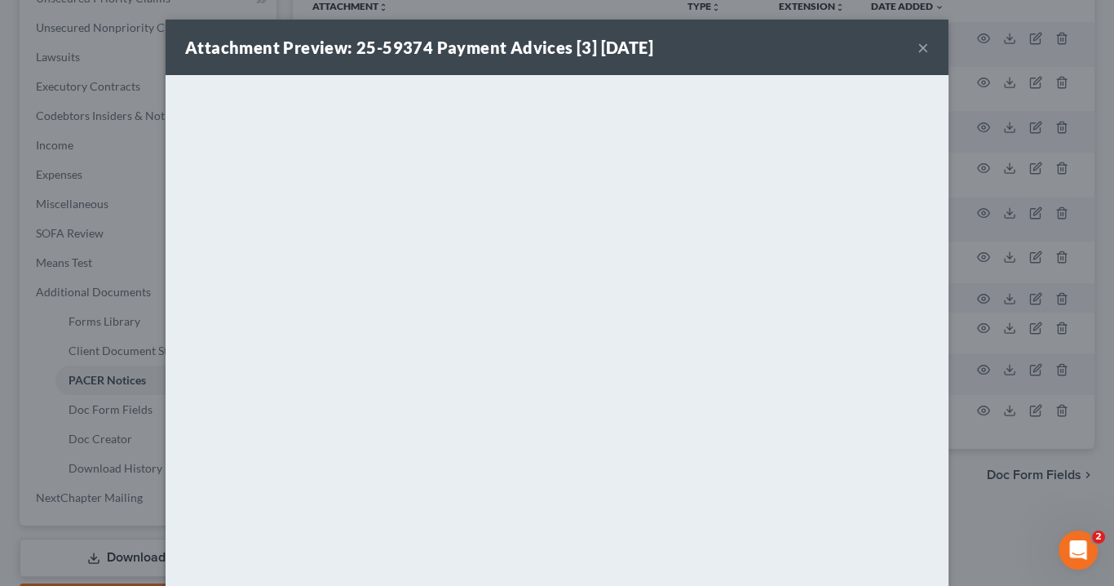
click at [921, 46] on button "×" at bounding box center [923, 48] width 11 height 20
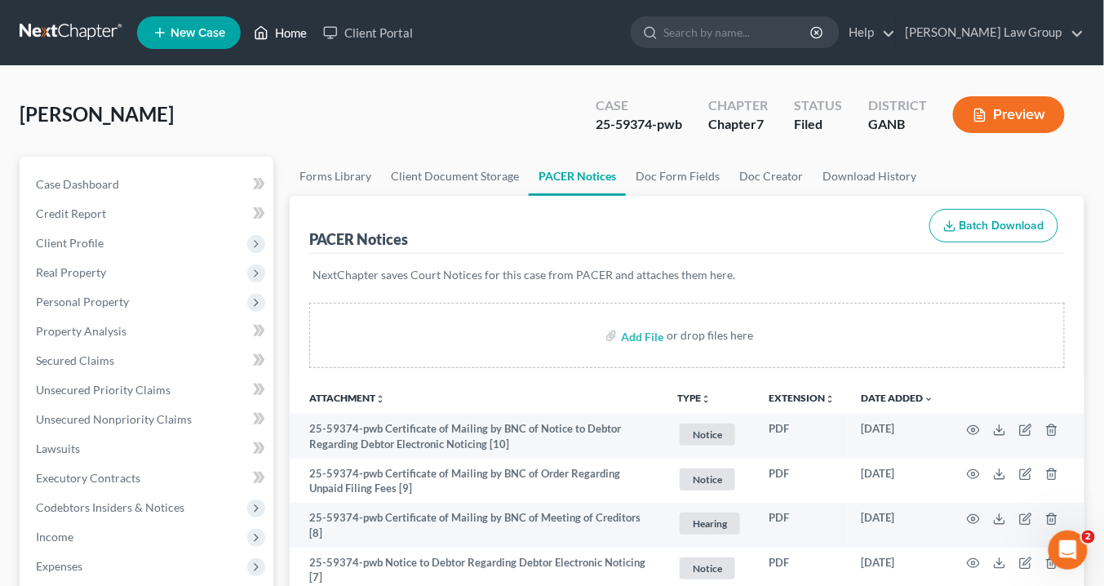
click at [294, 30] on link "Home" at bounding box center [280, 32] width 69 height 29
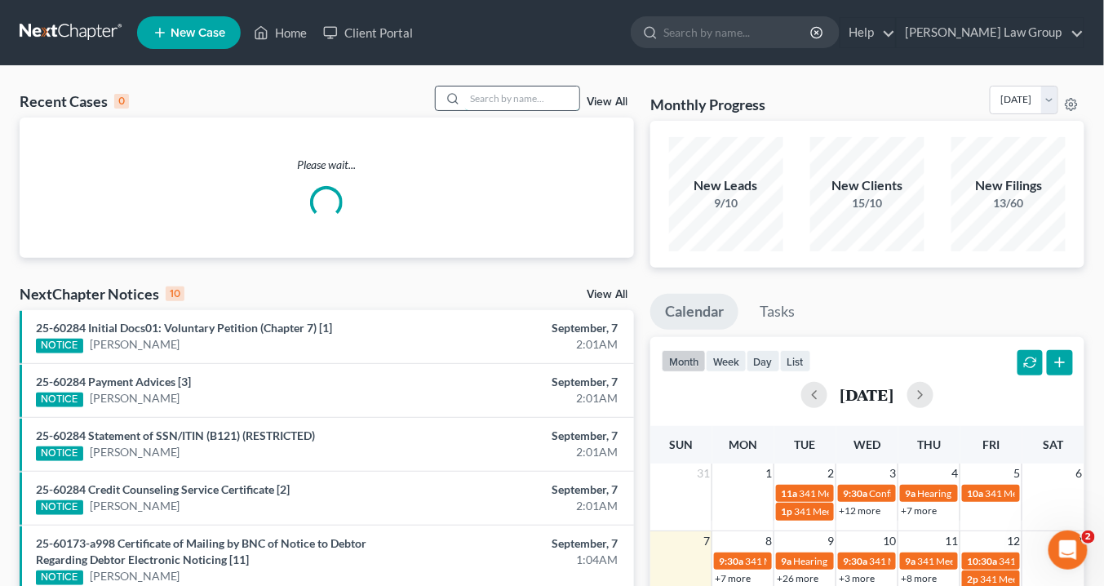
click at [485, 100] on input "search" at bounding box center [522, 98] width 114 height 24
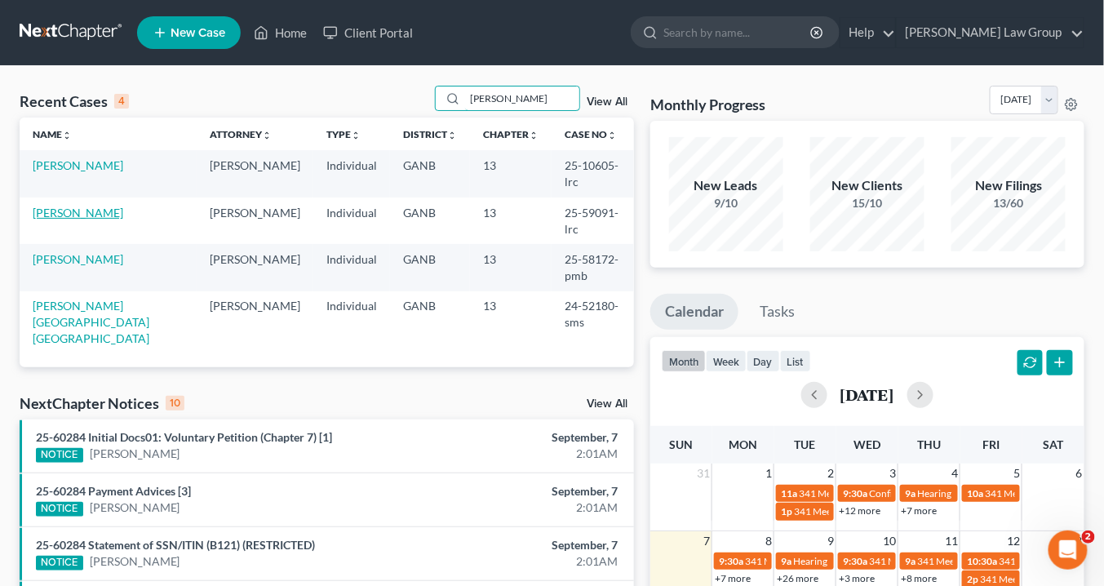
type input "[PERSON_NAME]"
click at [73, 206] on link "[PERSON_NAME]" at bounding box center [78, 213] width 91 height 14
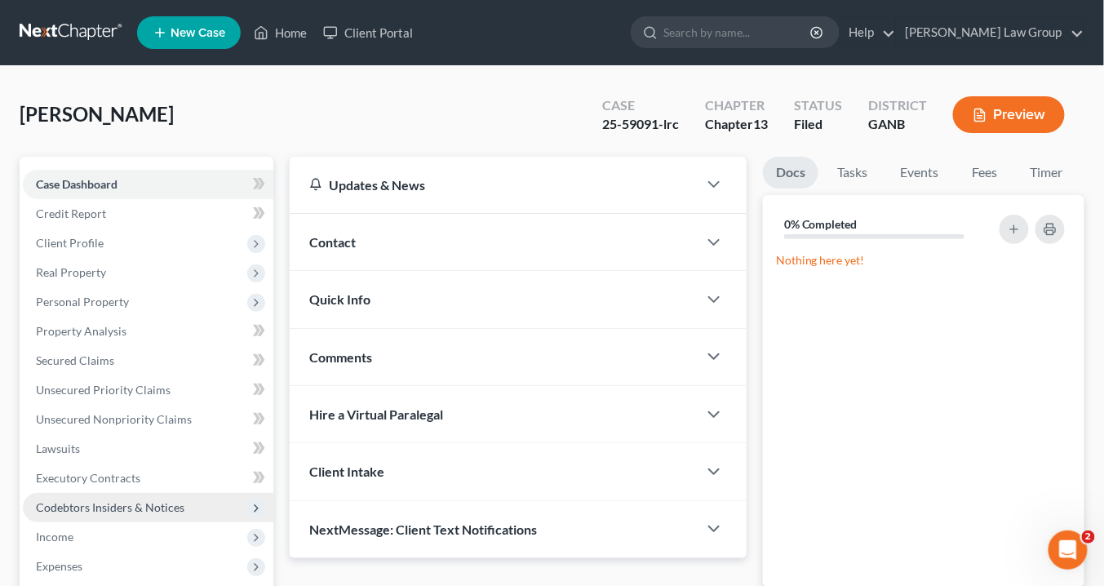
scroll to position [196, 0]
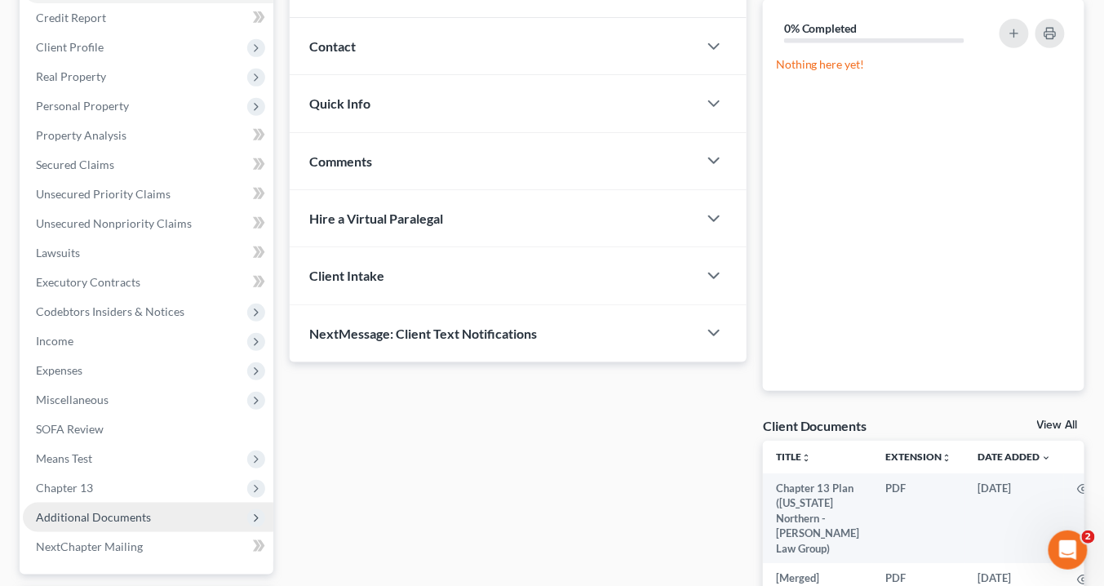
click at [137, 512] on span "Additional Documents" at bounding box center [93, 517] width 115 height 14
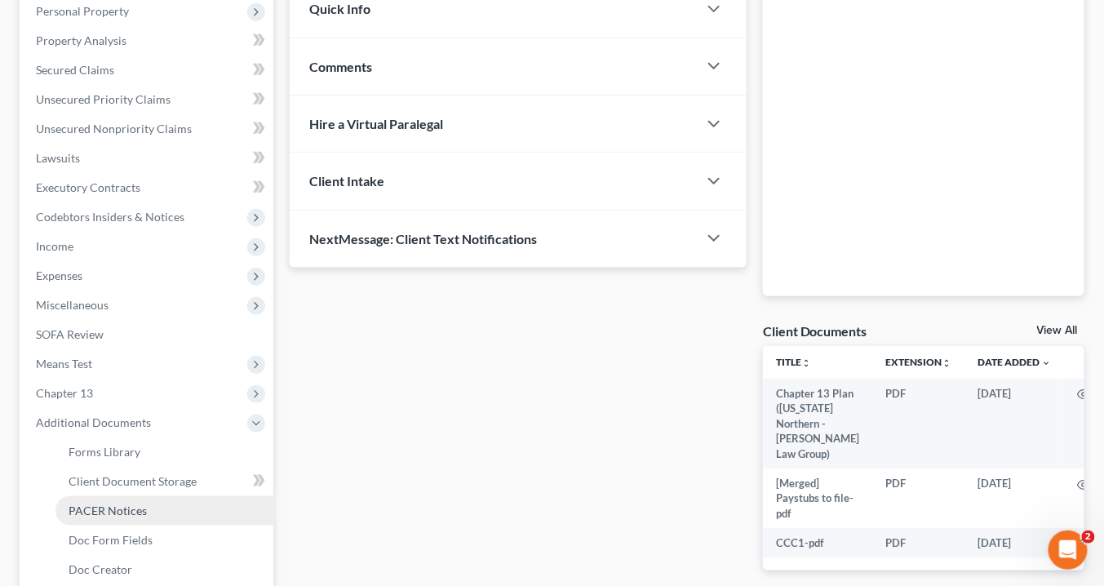
scroll to position [326, 0]
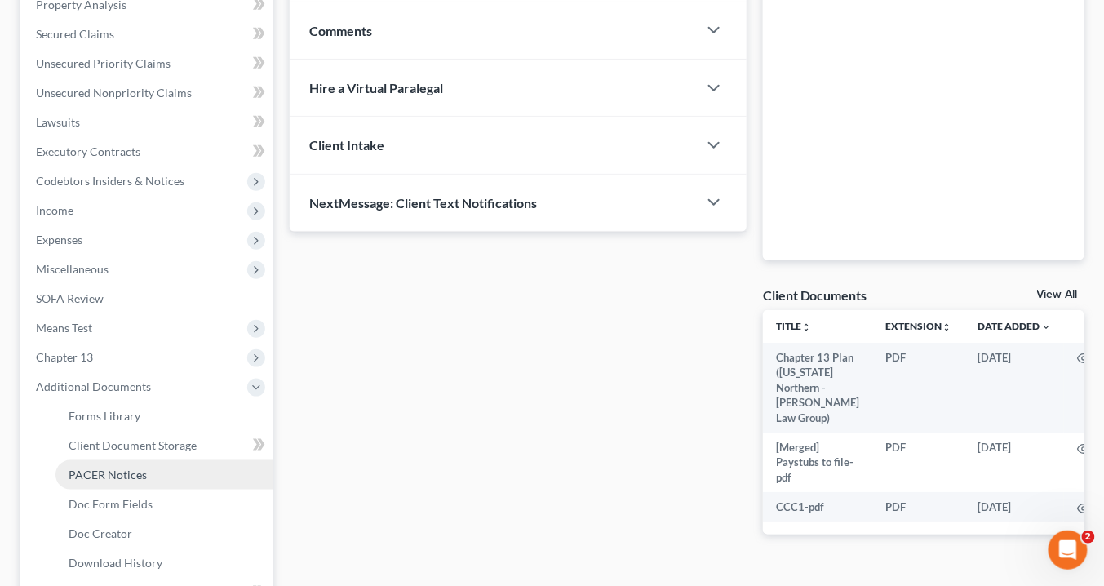
drag, startPoint x: 126, startPoint y: 475, endPoint x: 112, endPoint y: 473, distance: 14.0
click at [125, 475] on span "PACER Notices" at bounding box center [108, 474] width 78 height 14
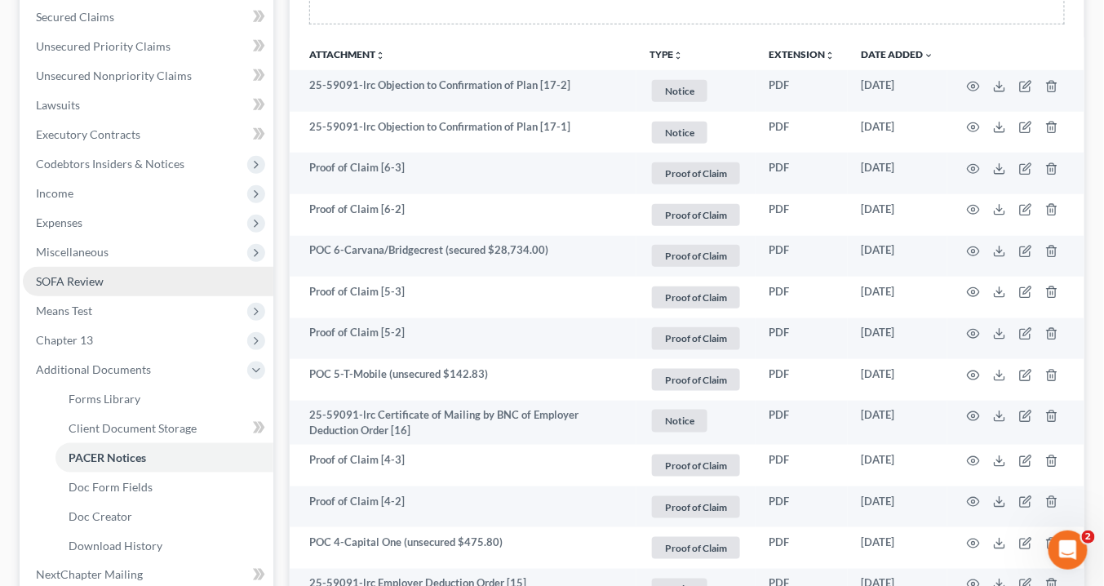
scroll to position [392, 0]
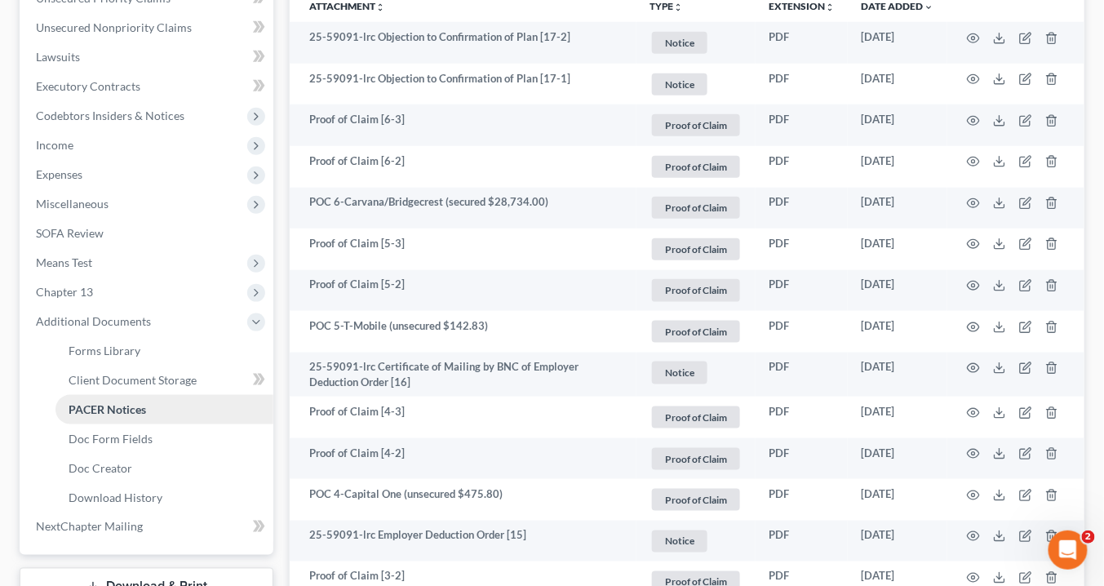
click at [150, 406] on link "PACER Notices" at bounding box center [164, 409] width 218 height 29
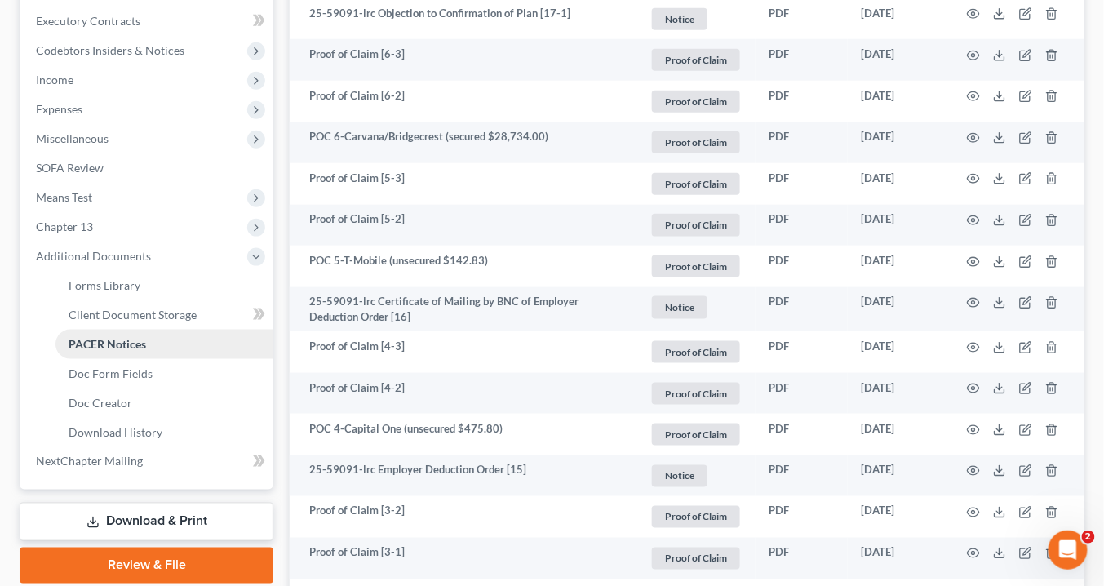
click at [126, 341] on span "PACER Notices" at bounding box center [107, 344] width 77 height 14
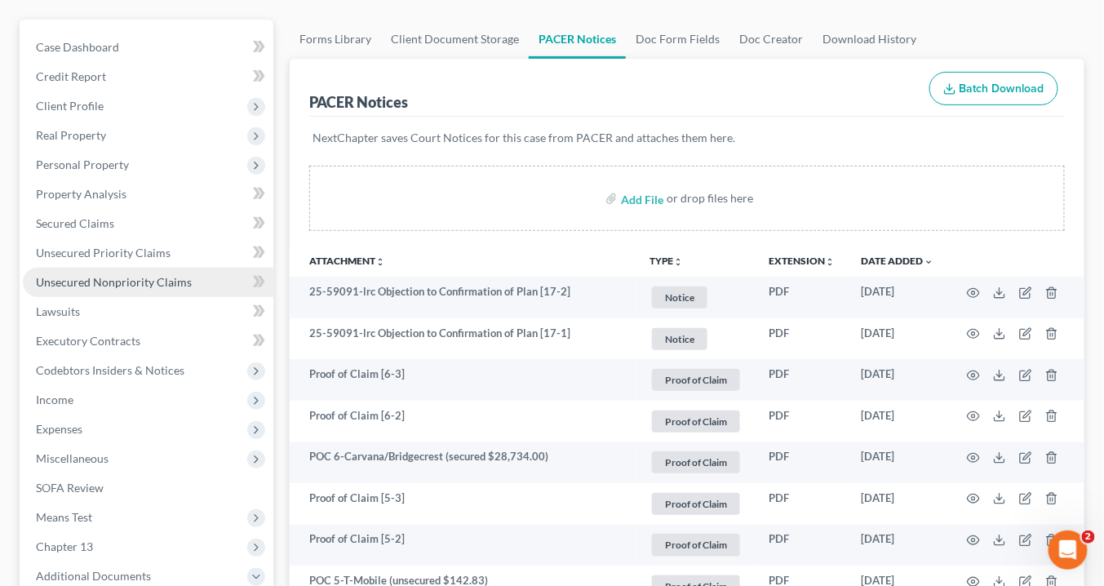
scroll to position [65, 0]
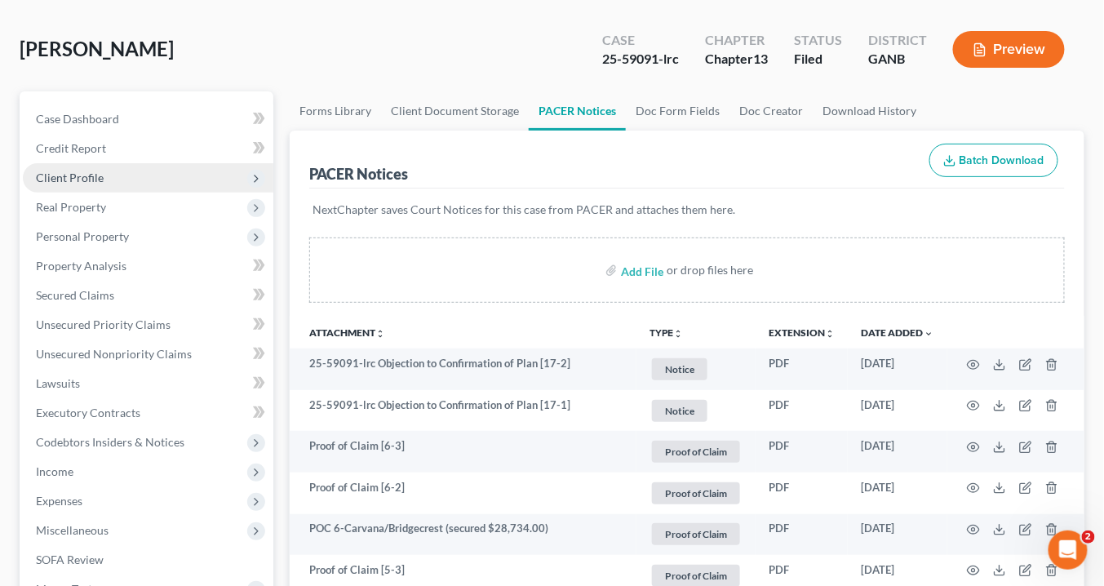
click at [86, 176] on span "Client Profile" at bounding box center [70, 177] width 68 height 14
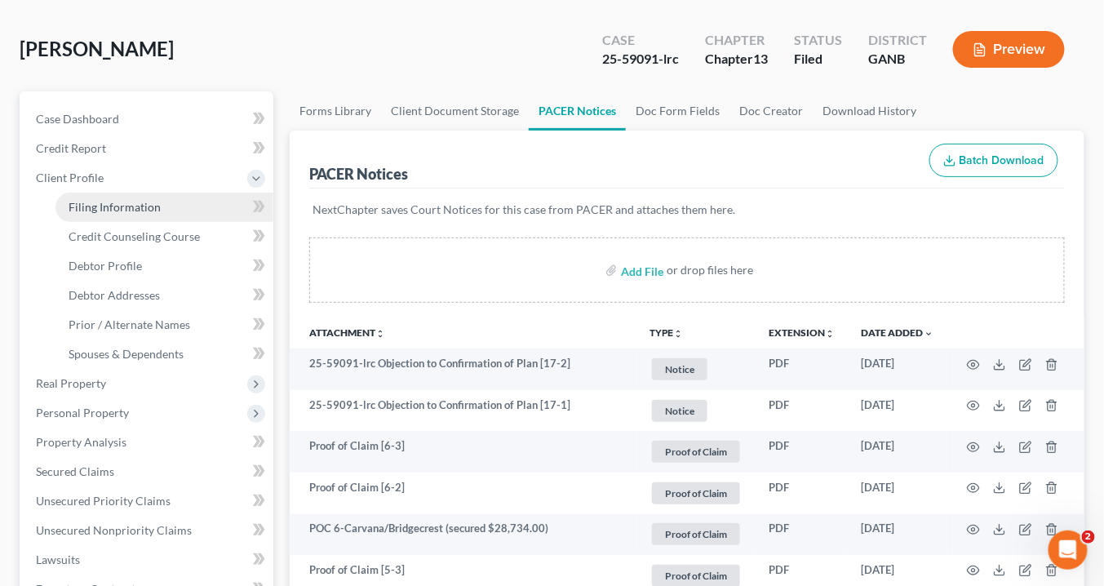
click at [109, 212] on span "Filing Information" at bounding box center [115, 207] width 92 height 14
select select "1"
select select "0"
select select "3"
select select "19"
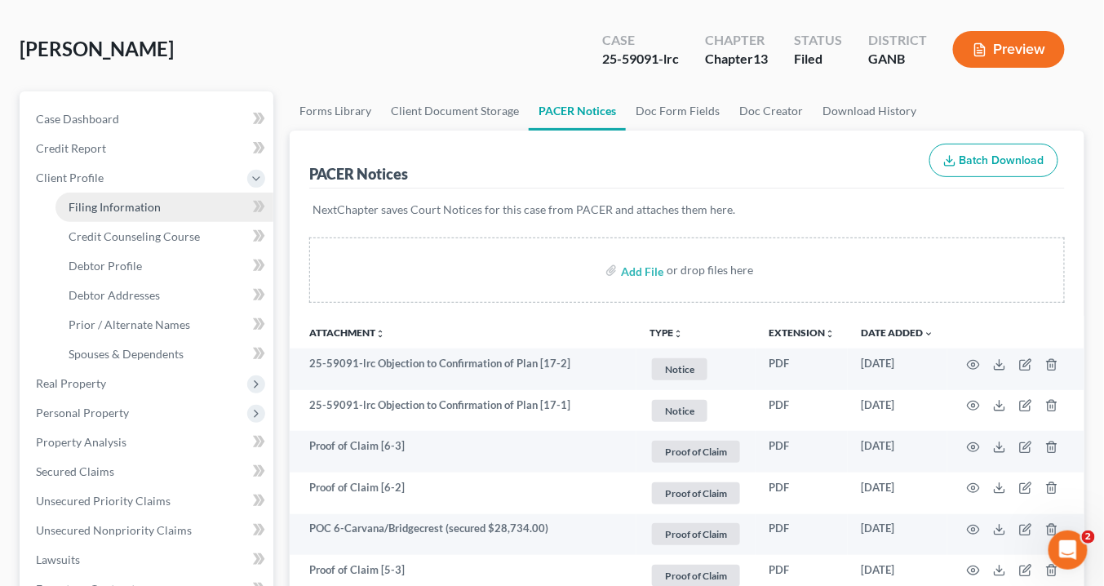
select select "0"
select select "10"
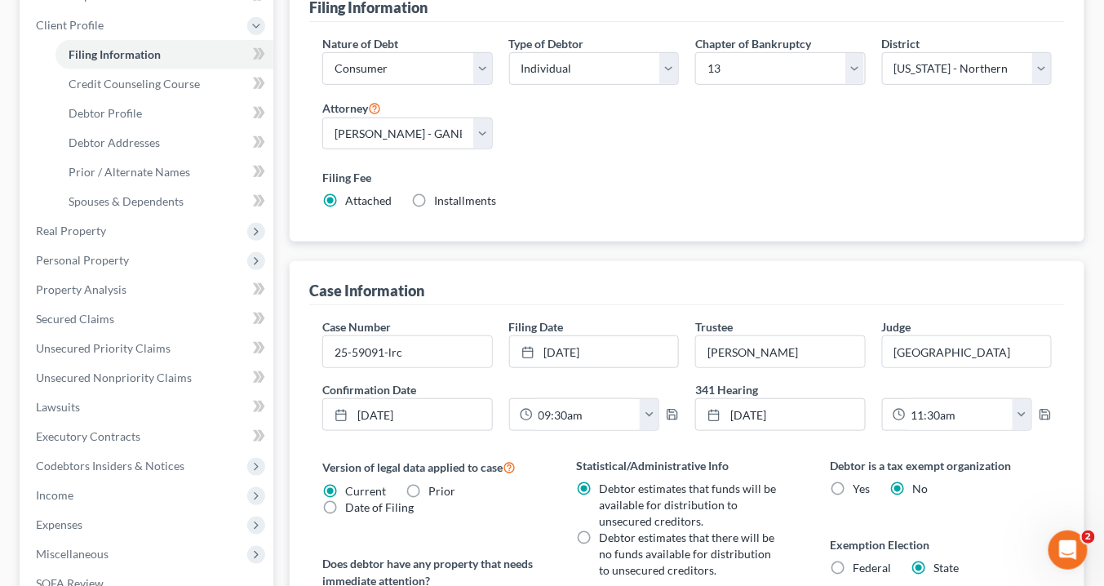
scroll to position [261, 0]
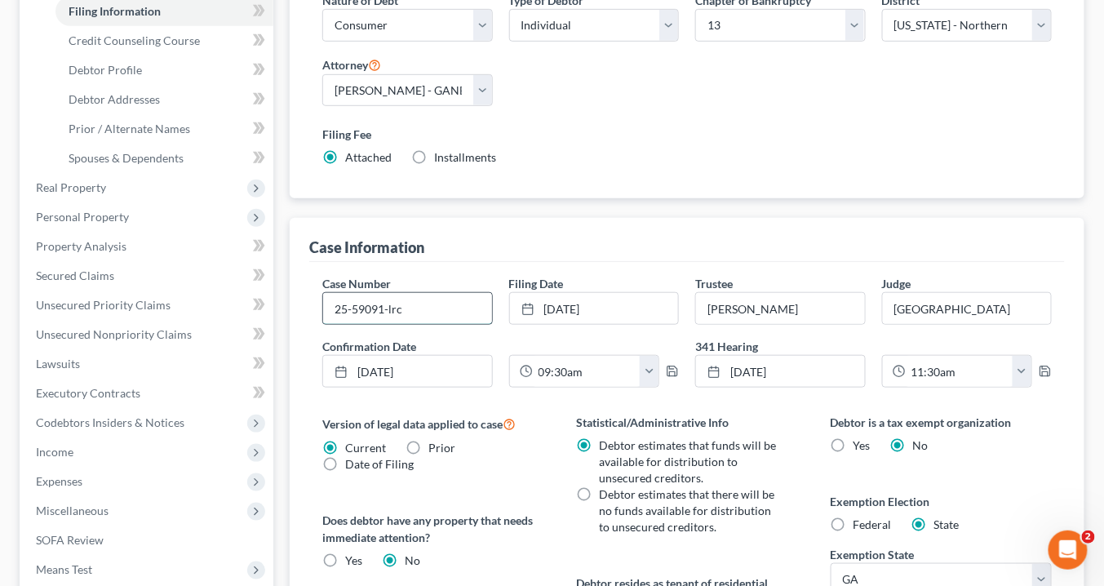
drag, startPoint x: 383, startPoint y: 304, endPoint x: 326, endPoint y: 308, distance: 56.4
click at [326, 308] on input "25-59091-lrc" at bounding box center [407, 308] width 168 height 31
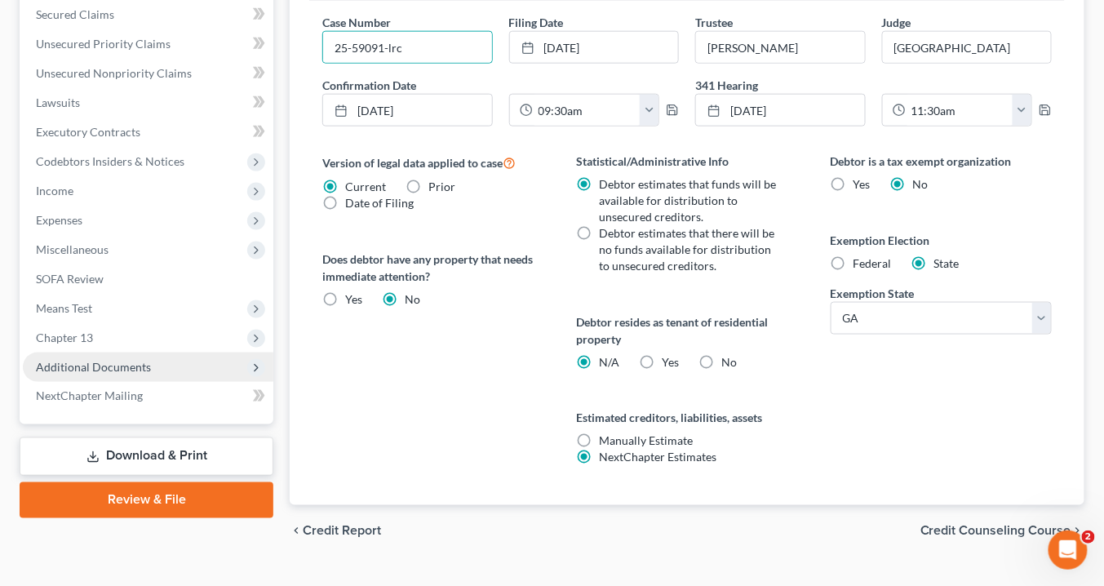
click at [156, 361] on span "Additional Documents" at bounding box center [148, 366] width 250 height 29
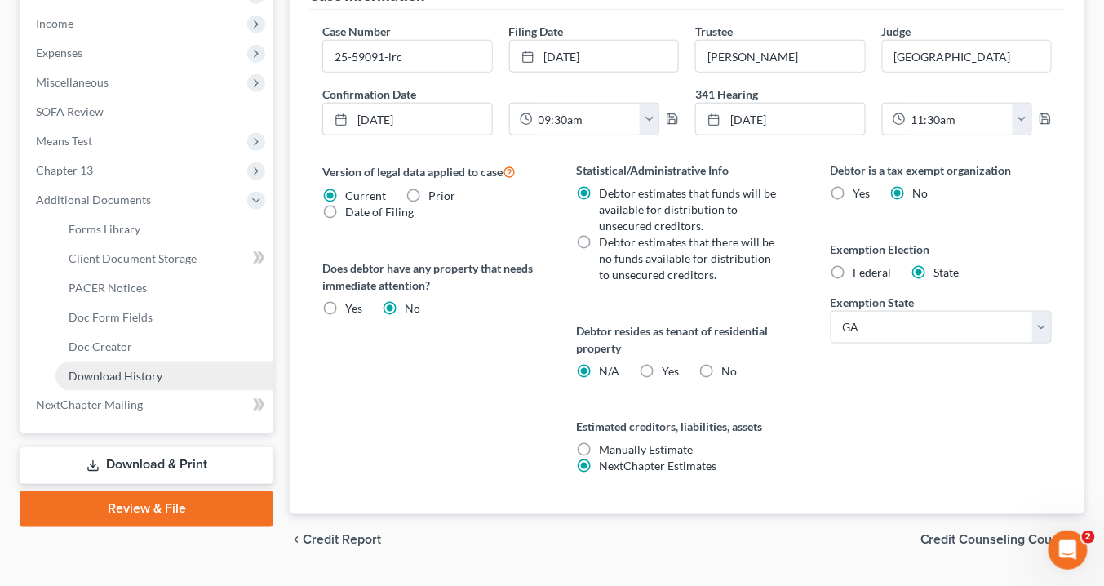
scroll to position [550, 0]
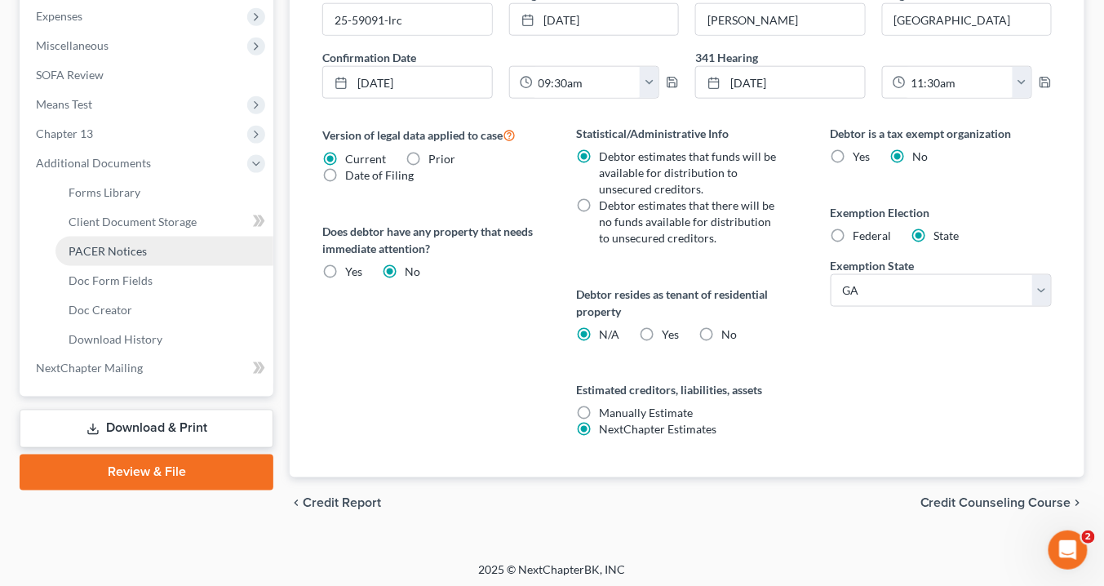
click at [161, 248] on link "PACER Notices" at bounding box center [164, 251] width 218 height 29
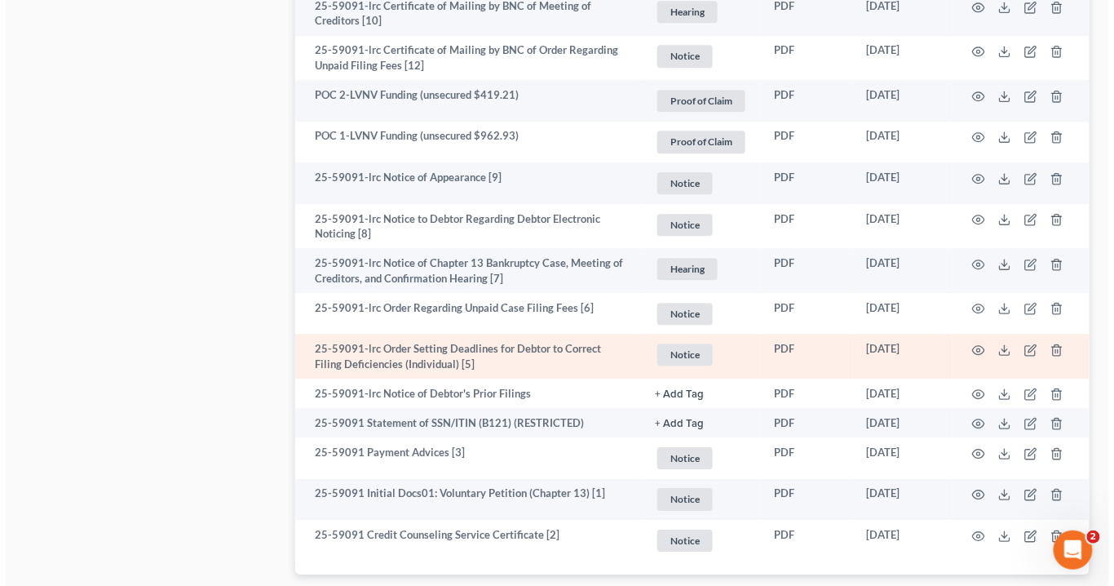
scroll to position [1275, 0]
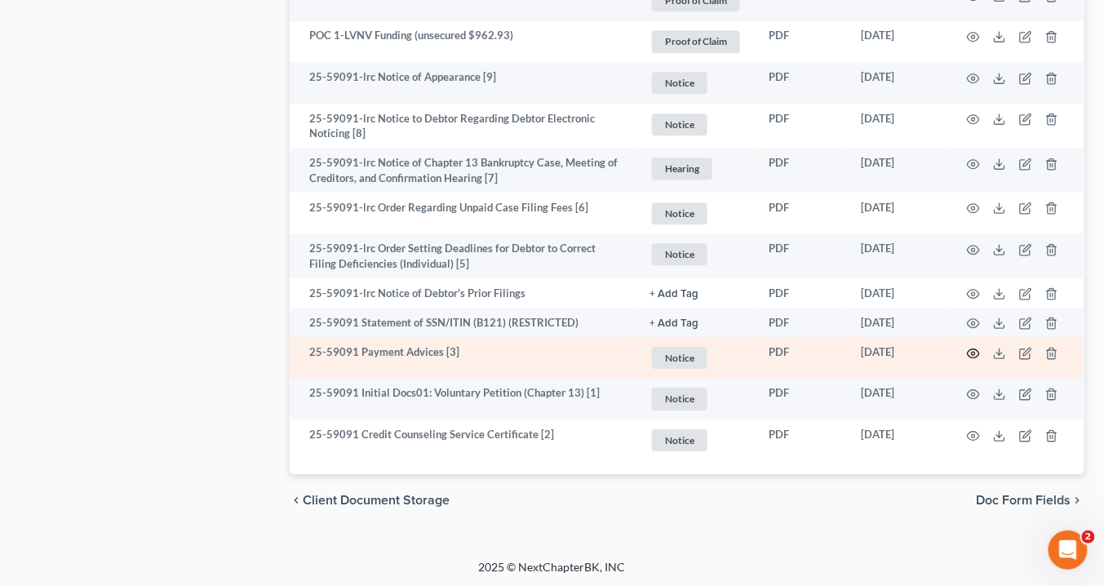
click at [974, 351] on icon "button" at bounding box center [973, 353] width 13 height 13
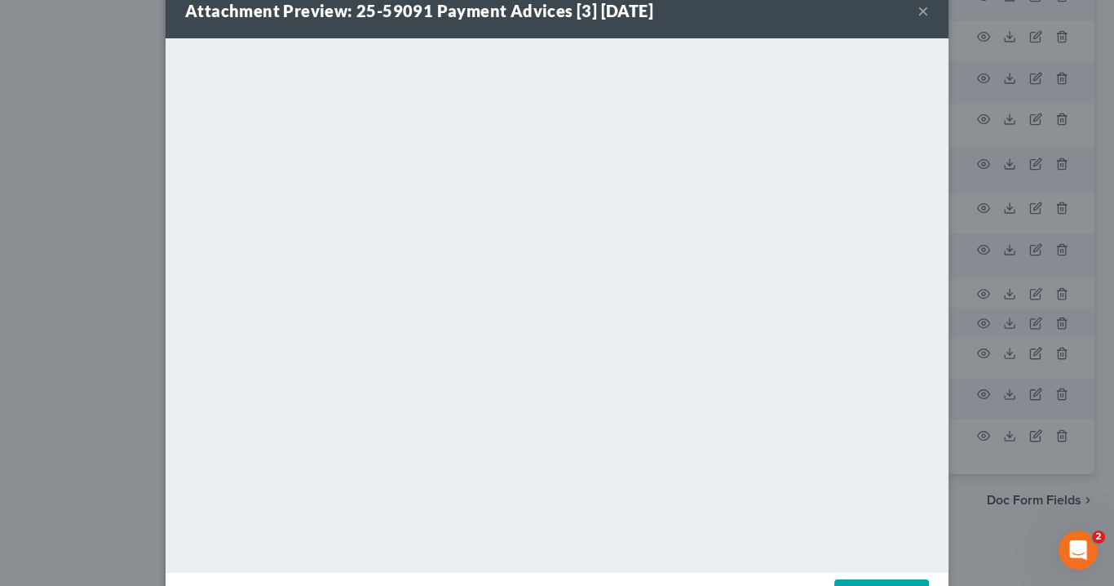
scroll to position [0, 0]
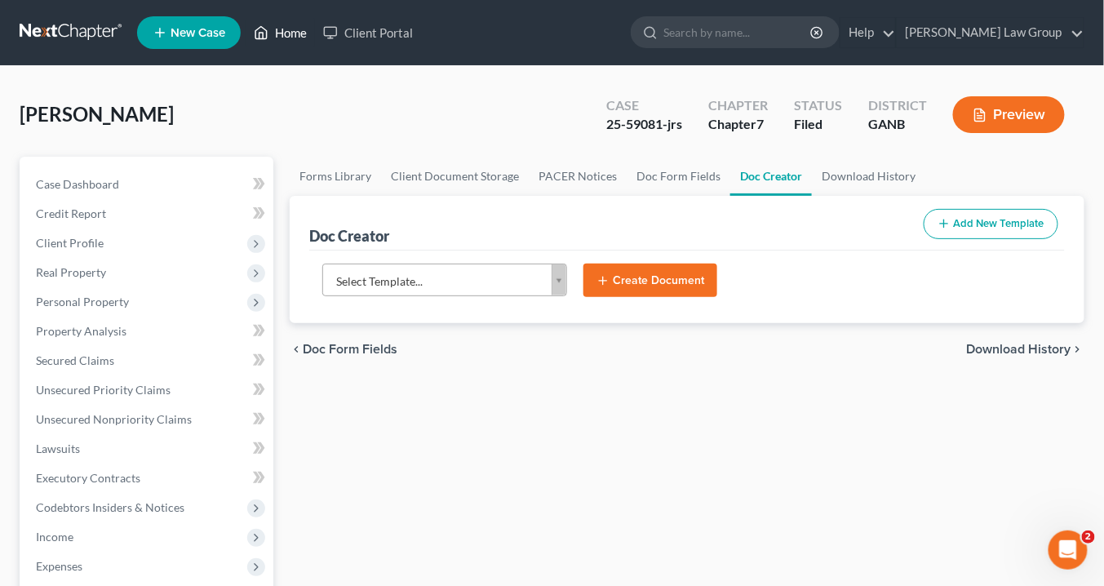
click at [289, 30] on link "Home" at bounding box center [280, 32] width 69 height 29
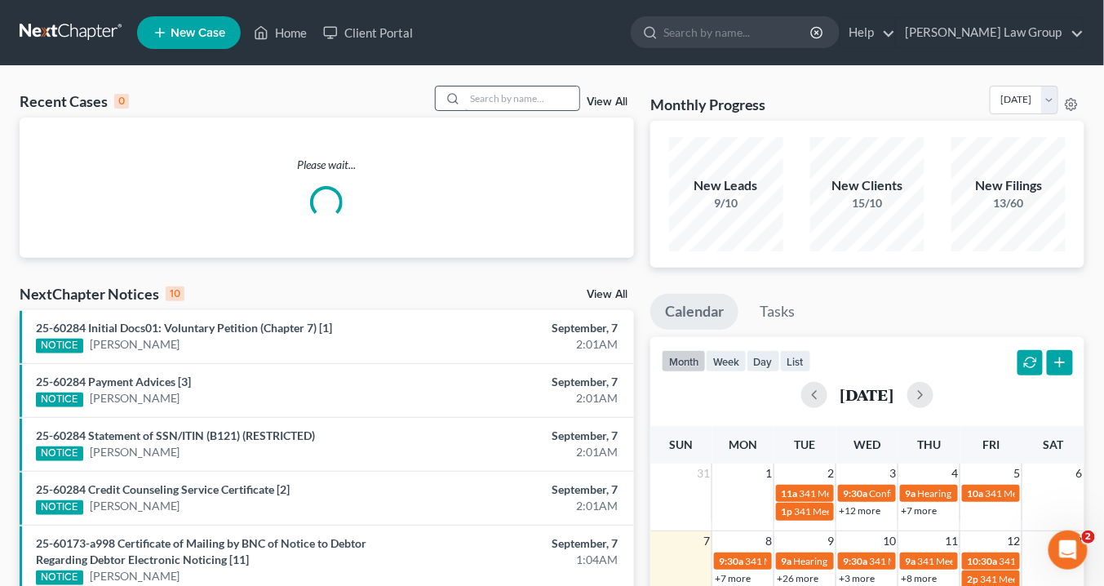
click at [478, 100] on input "search" at bounding box center [522, 98] width 114 height 24
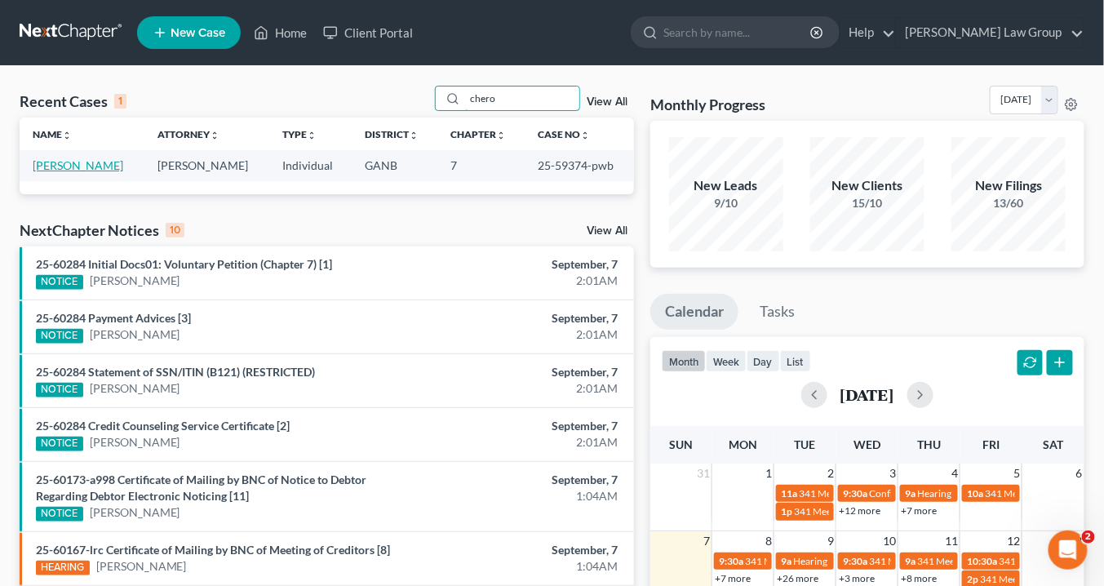
type input "chero"
click at [60, 162] on link "[PERSON_NAME]" at bounding box center [78, 165] width 91 height 14
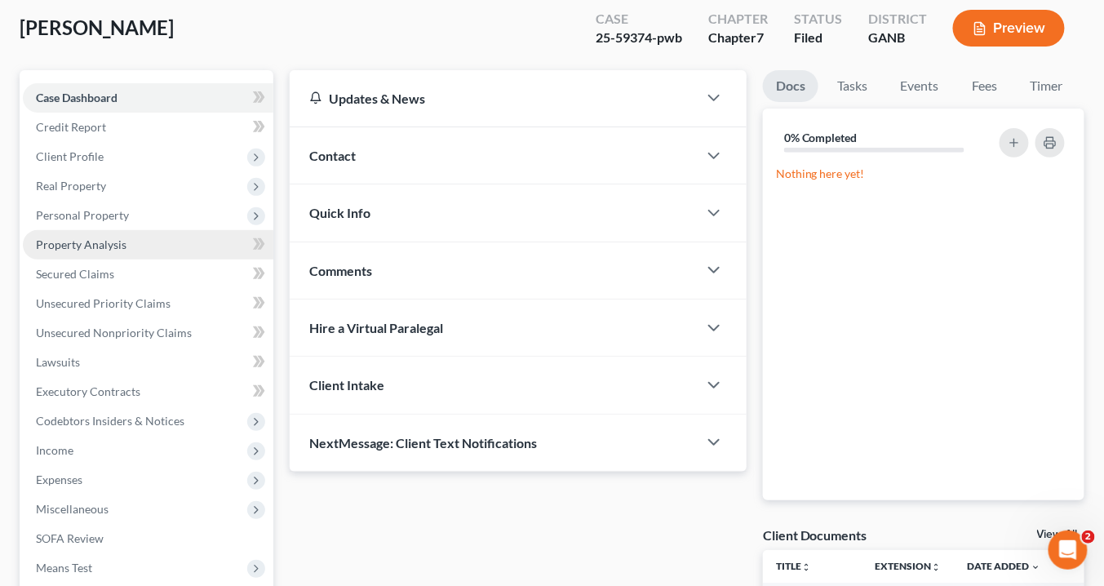
scroll to position [131, 0]
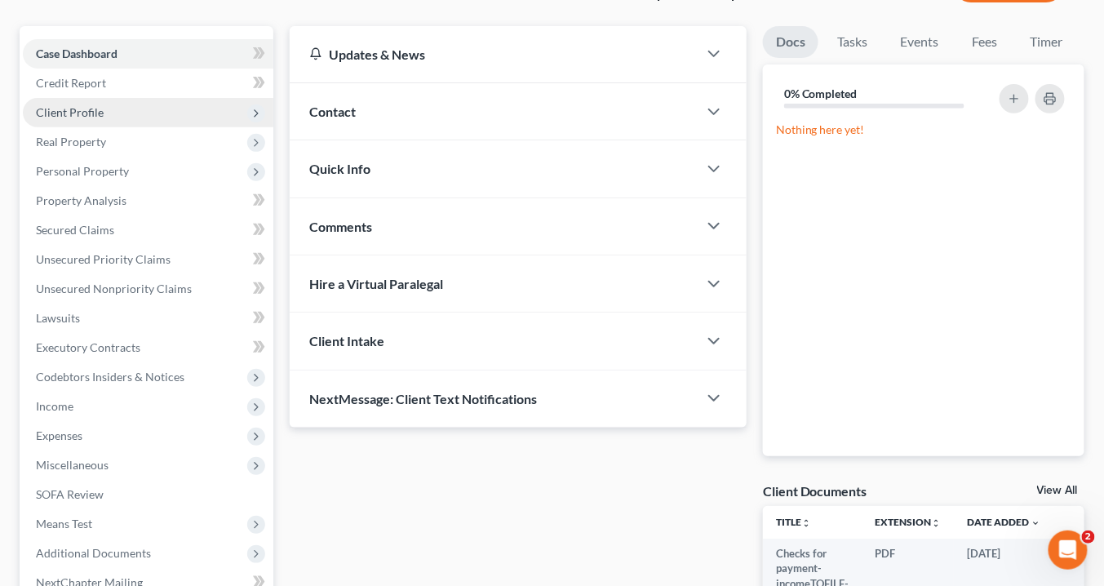
click at [73, 110] on span "Client Profile" at bounding box center [70, 112] width 68 height 14
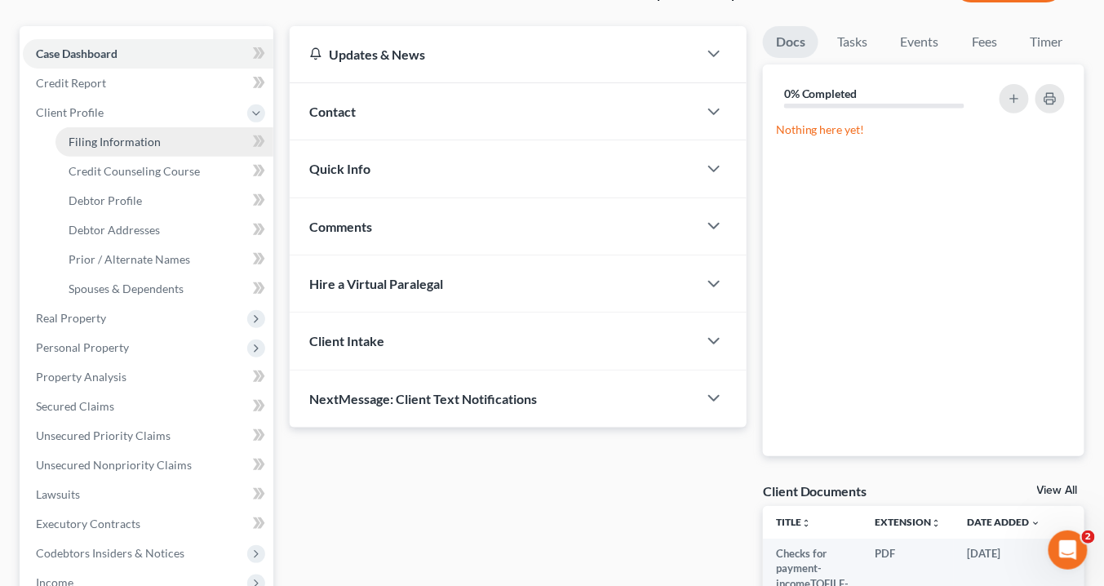
click at [92, 138] on span "Filing Information" at bounding box center [115, 142] width 92 height 14
select select "1"
select select "0"
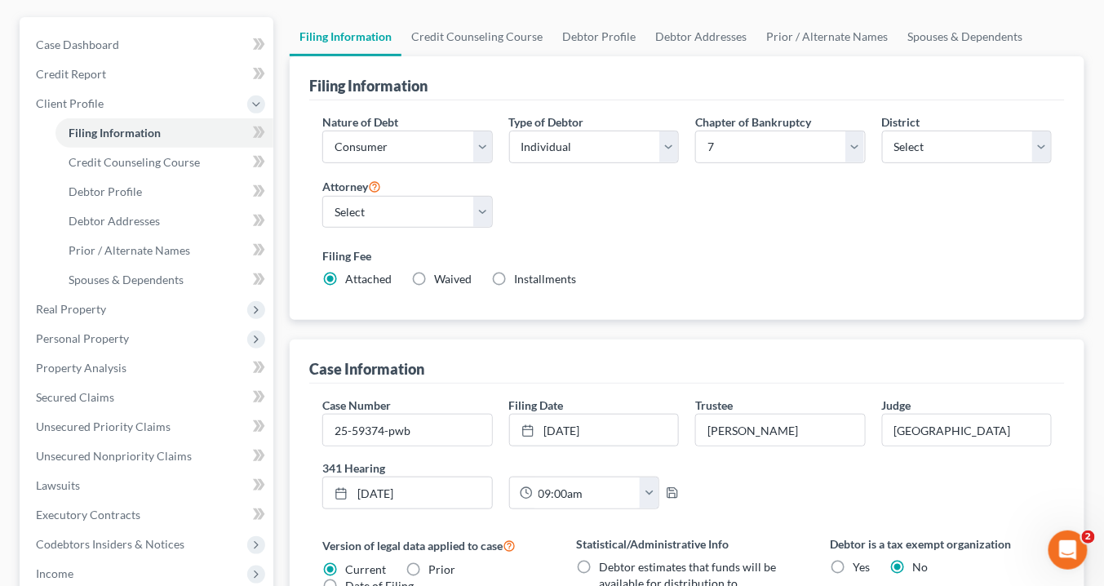
scroll to position [196, 0]
